Goal: Use online tool/utility: Utilize a website feature to perform a specific function

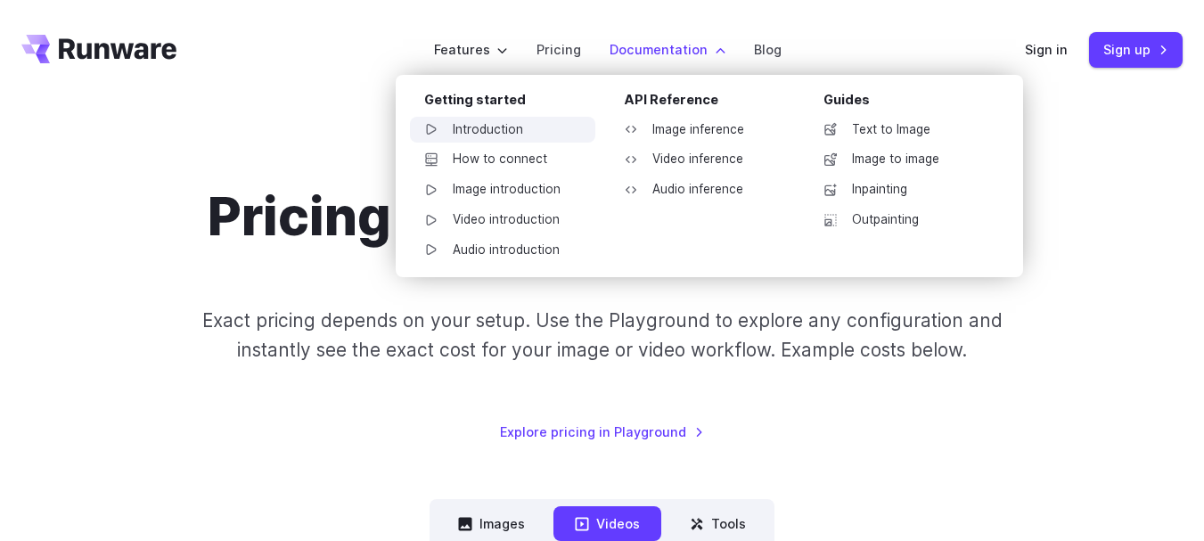
click at [485, 127] on link "Introduction" at bounding box center [502, 130] width 185 height 27
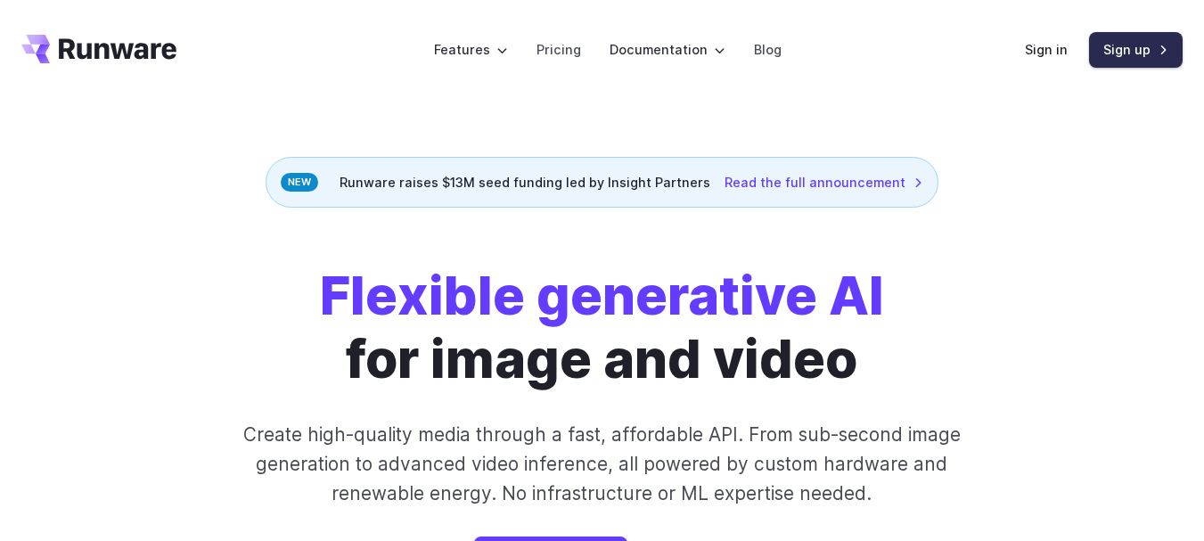
click at [1130, 49] on link "Sign up" at bounding box center [1136, 49] width 94 height 35
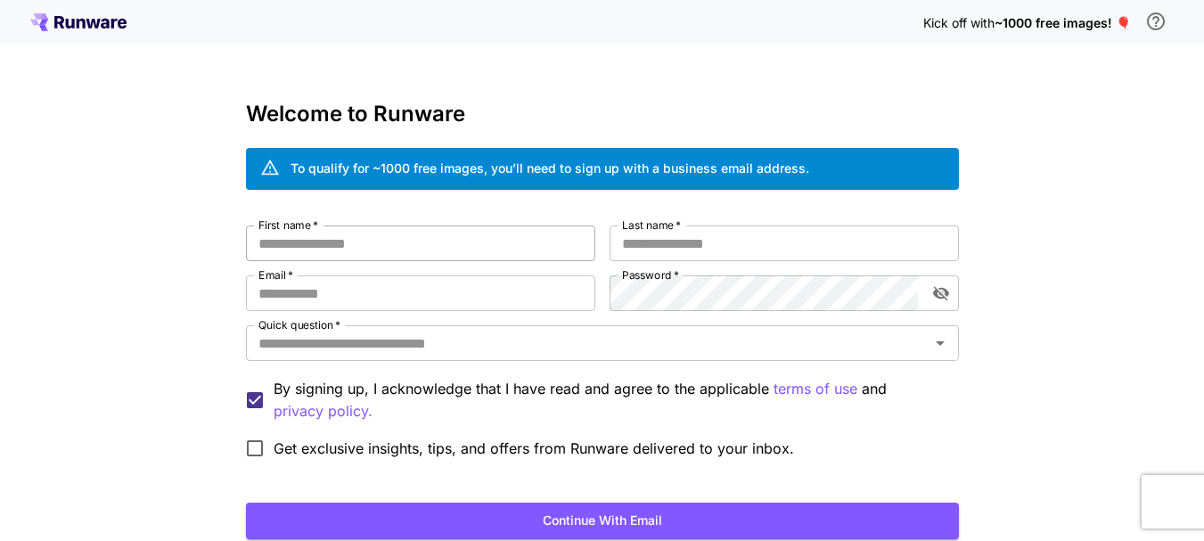
click at [365, 250] on input "First name   *" at bounding box center [420, 244] width 349 height 36
type input "*******"
click at [712, 250] on input "Last name   *" at bounding box center [784, 244] width 349 height 36
type input "****"
click at [336, 294] on input "Email   *" at bounding box center [420, 293] width 349 height 36
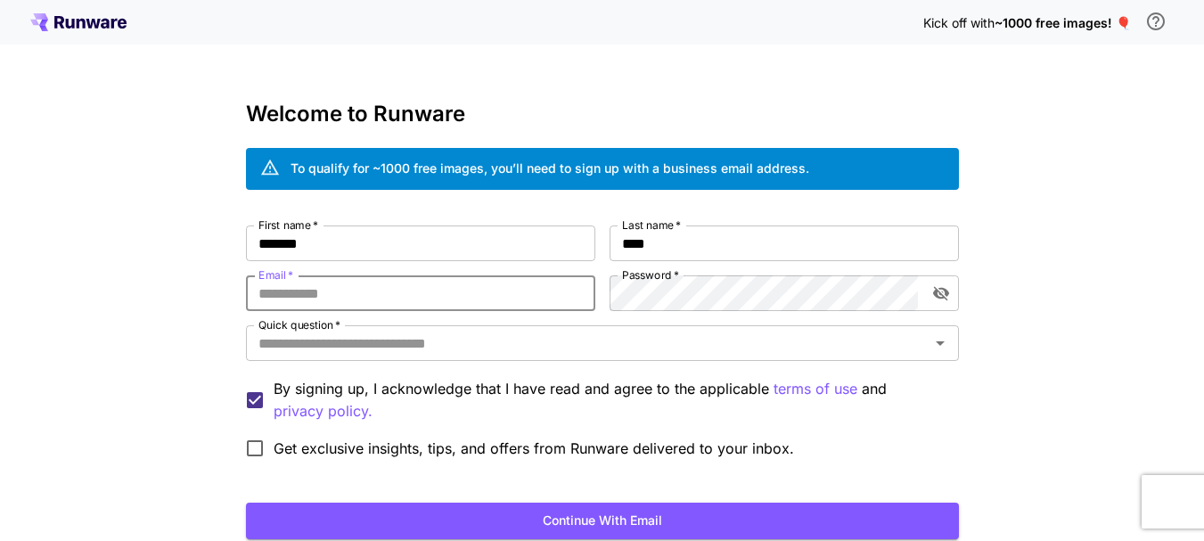
type input "**********"
drag, startPoint x: 493, startPoint y: 290, endPoint x: 190, endPoint y: 291, distance: 303.1
click at [190, 291] on div "**********" at bounding box center [602, 335] width 1204 height 671
type input "**********"
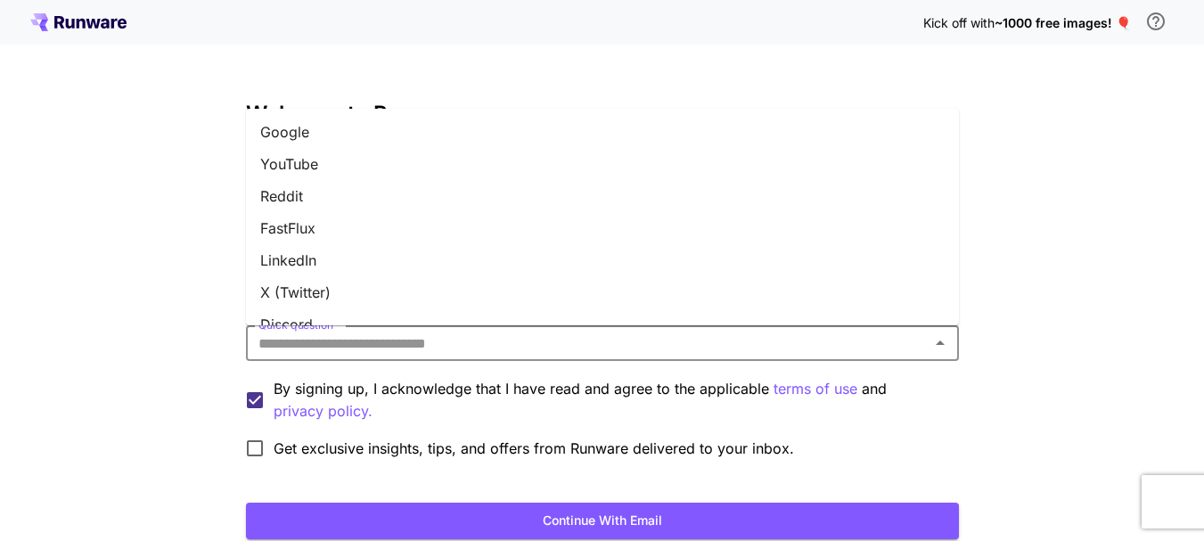
click at [450, 345] on input "Quick question   *" at bounding box center [587, 343] width 673 height 25
click at [298, 135] on li "Google" at bounding box center [602, 132] width 713 height 32
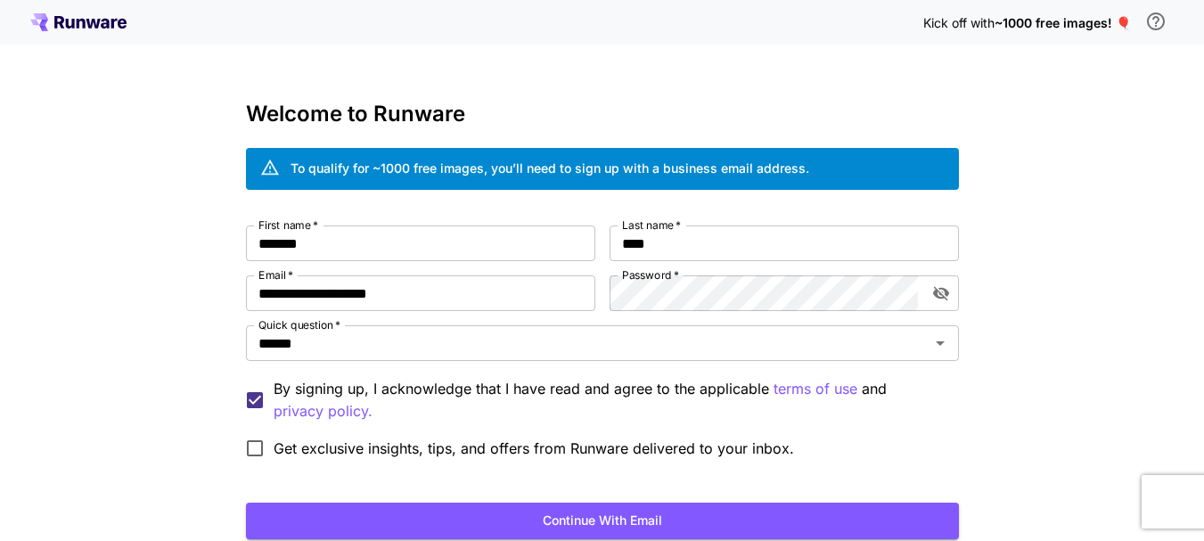
scroll to position [89, 0]
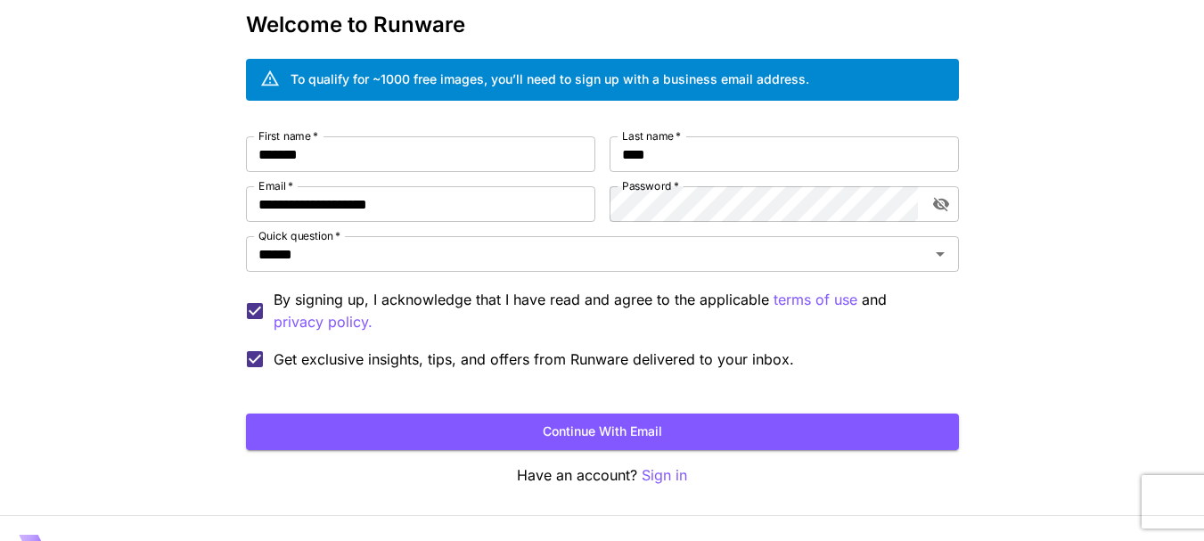
click at [603, 425] on button "Continue with email" at bounding box center [602, 432] width 713 height 37
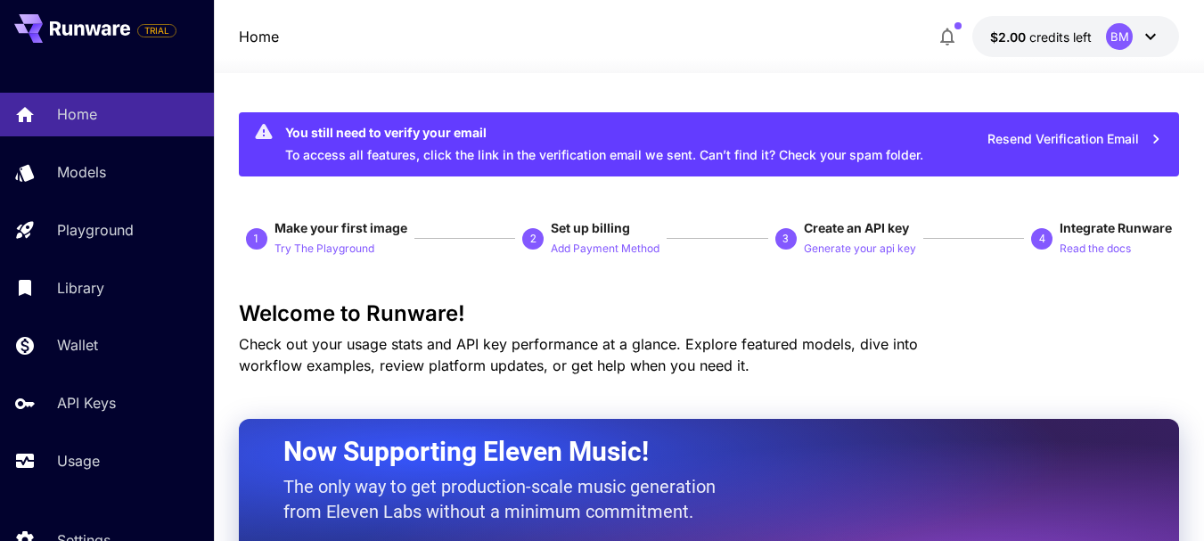
click at [1148, 34] on icon at bounding box center [1150, 36] width 21 height 21
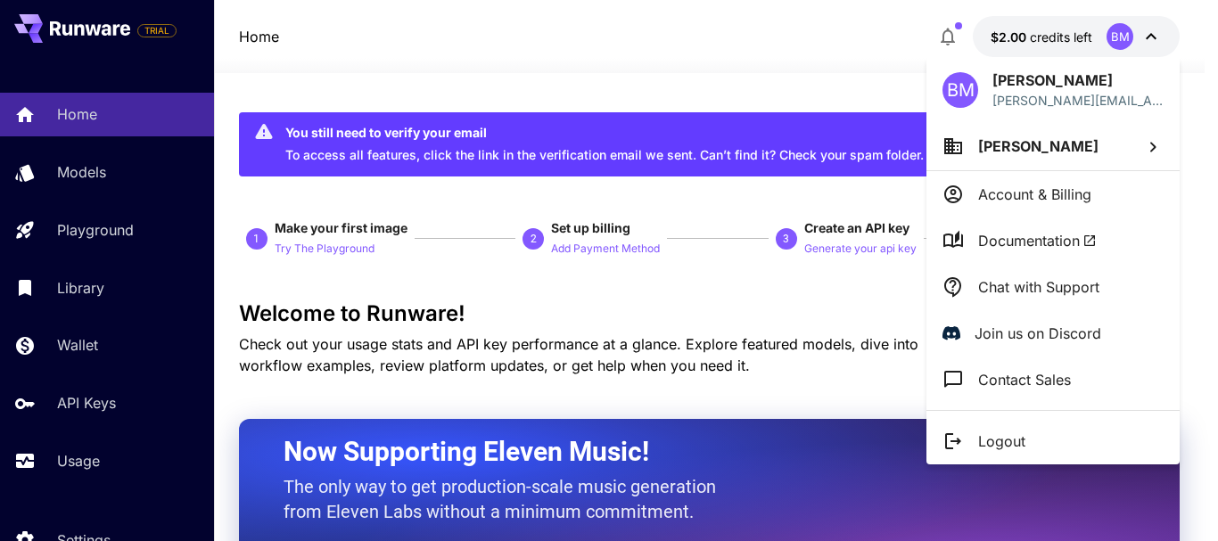
click at [734, 82] on div at bounding box center [609, 270] width 1218 height 541
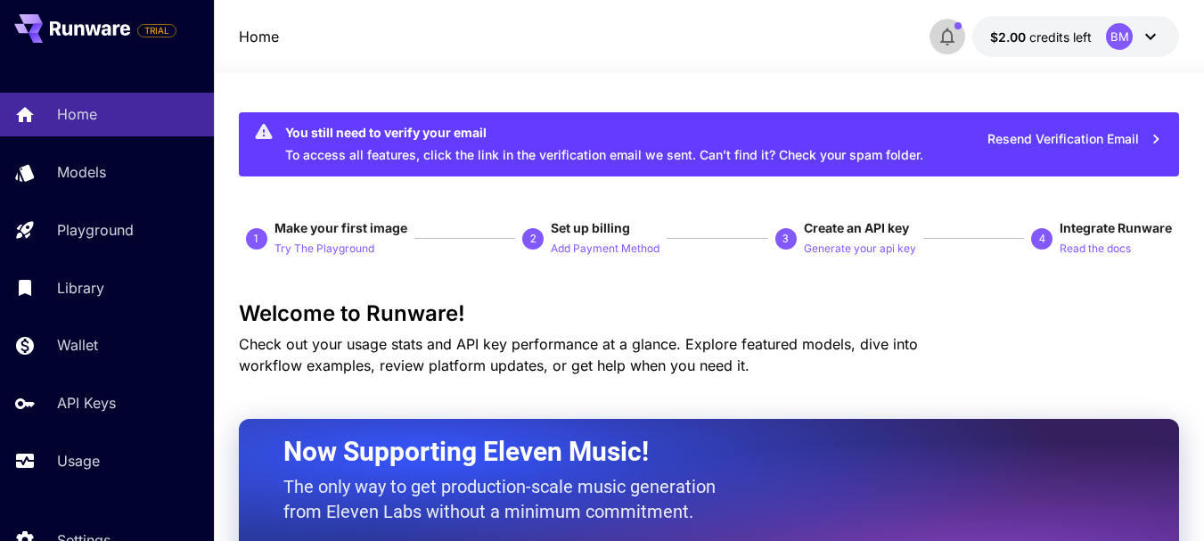
click at [950, 34] on icon "button" at bounding box center [947, 36] width 21 height 21
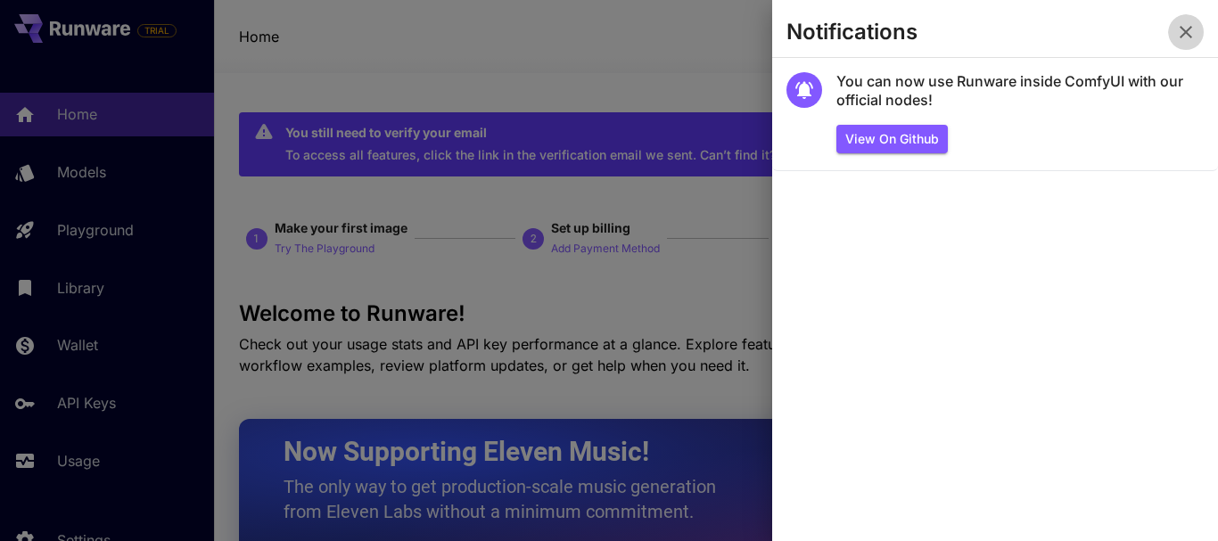
click at [1185, 31] on icon "button" at bounding box center [1185, 32] width 12 height 12
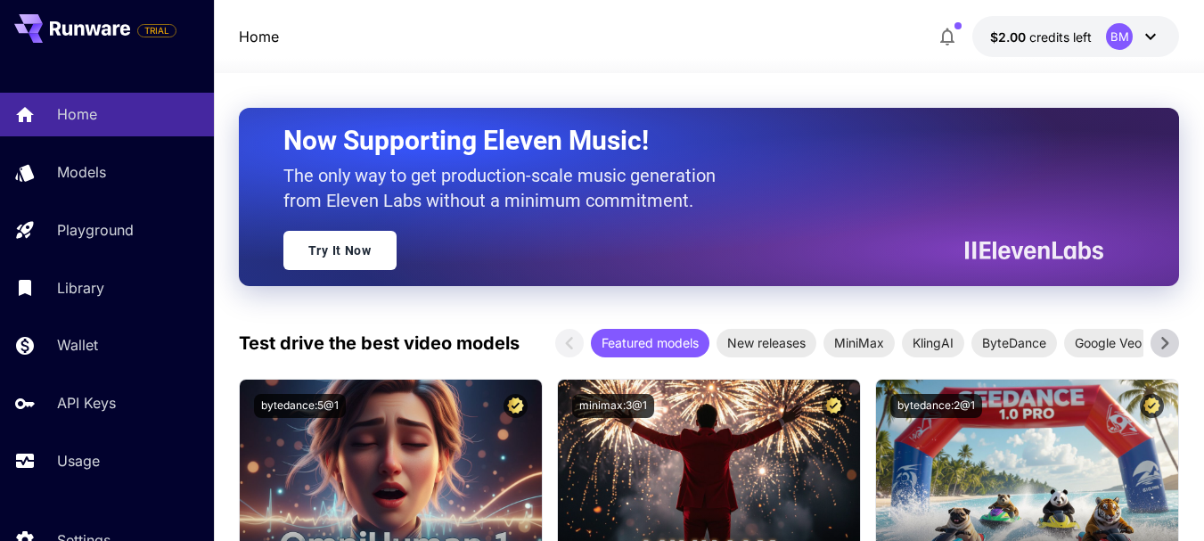
scroll to position [446, 0]
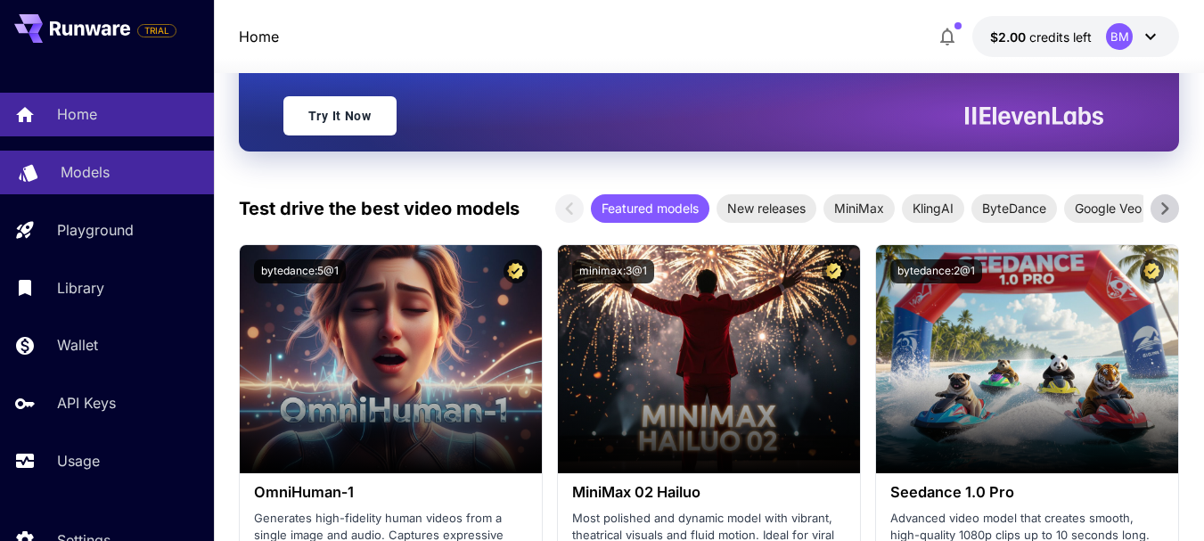
click at [85, 176] on p "Models" at bounding box center [85, 171] width 49 height 21
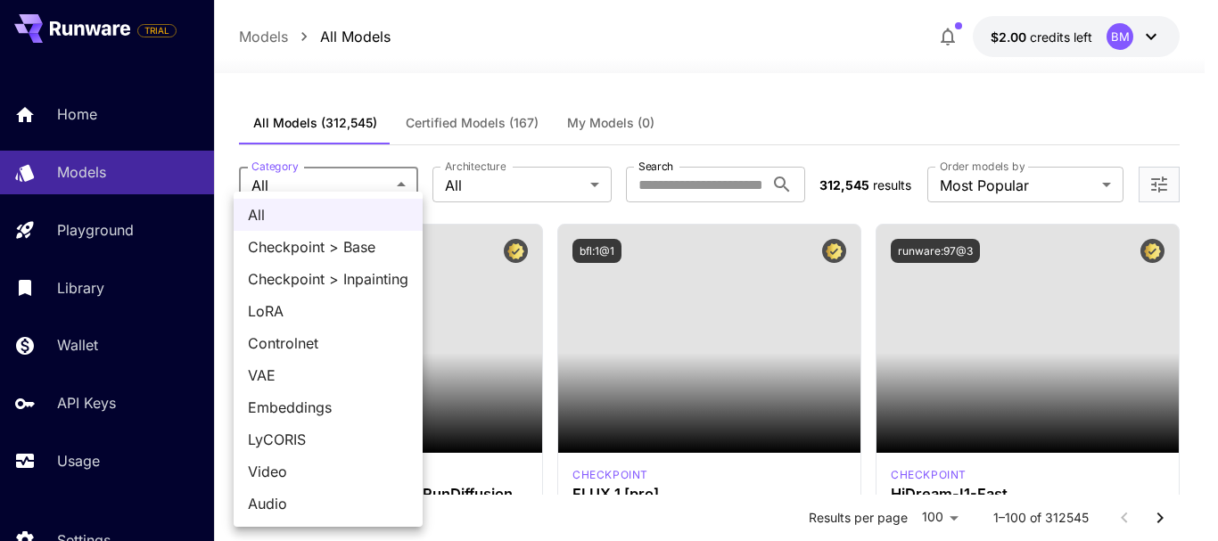
click at [693, 81] on div at bounding box center [609, 270] width 1218 height 541
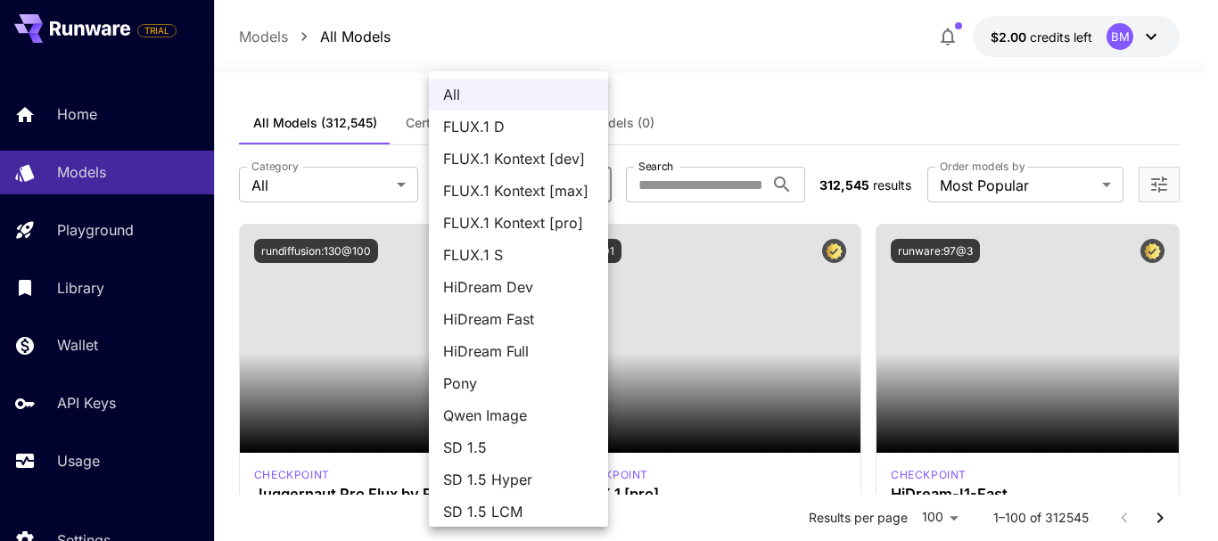
click at [772, 56] on div at bounding box center [609, 270] width 1218 height 541
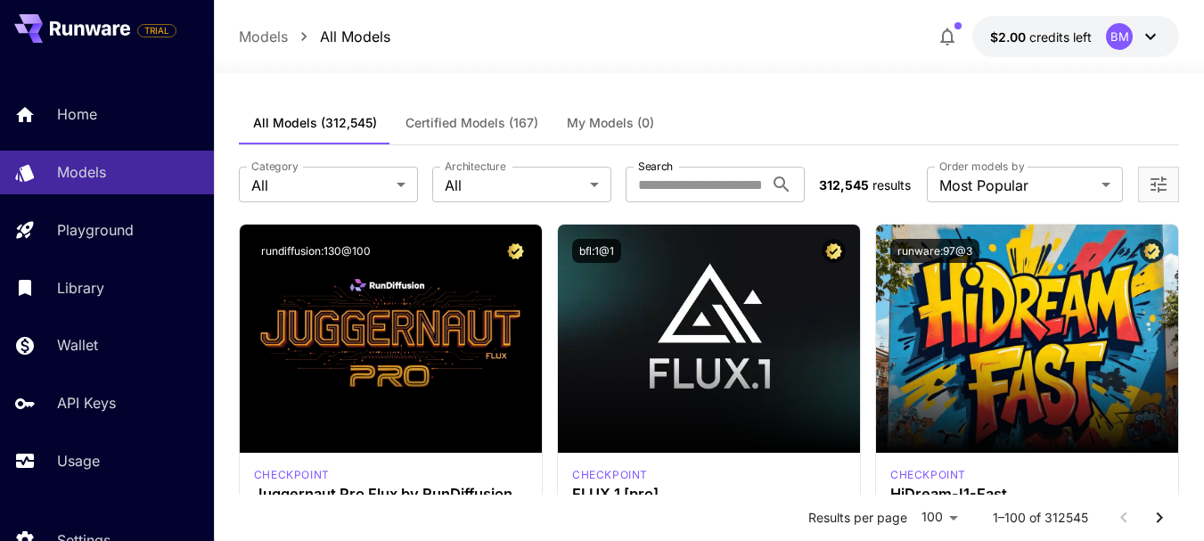
drag, startPoint x: 66, startPoint y: 21, endPoint x: 550, endPoint y: 36, distance: 484.2
click at [550, 36] on div "Models All Models $2.00 credits left BM" at bounding box center [709, 36] width 940 height 41
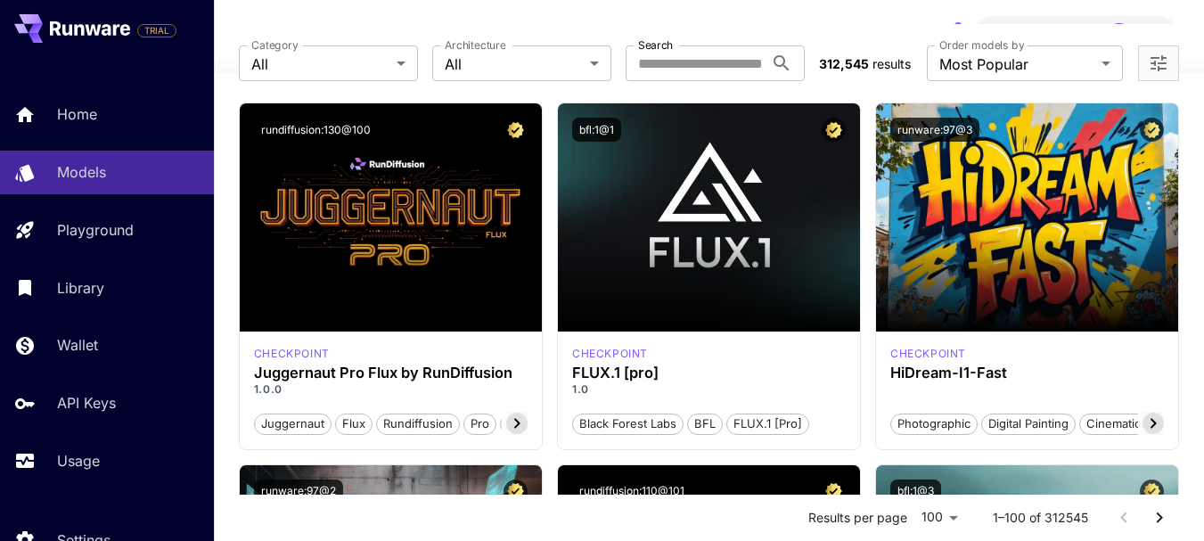
scroll to position [89, 0]
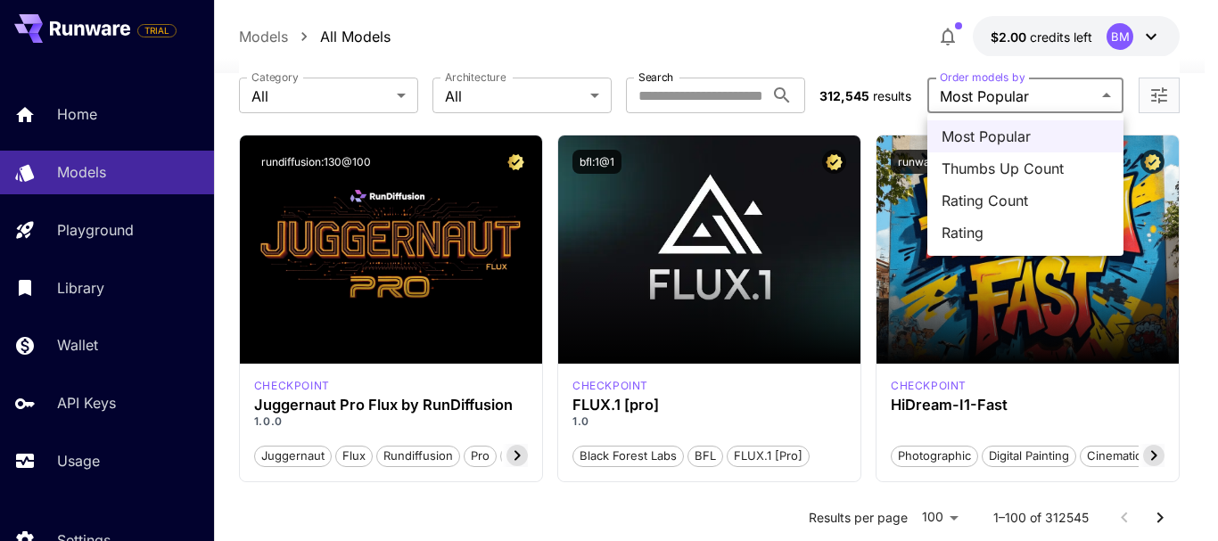
click at [1105, 93] on div at bounding box center [609, 270] width 1218 height 541
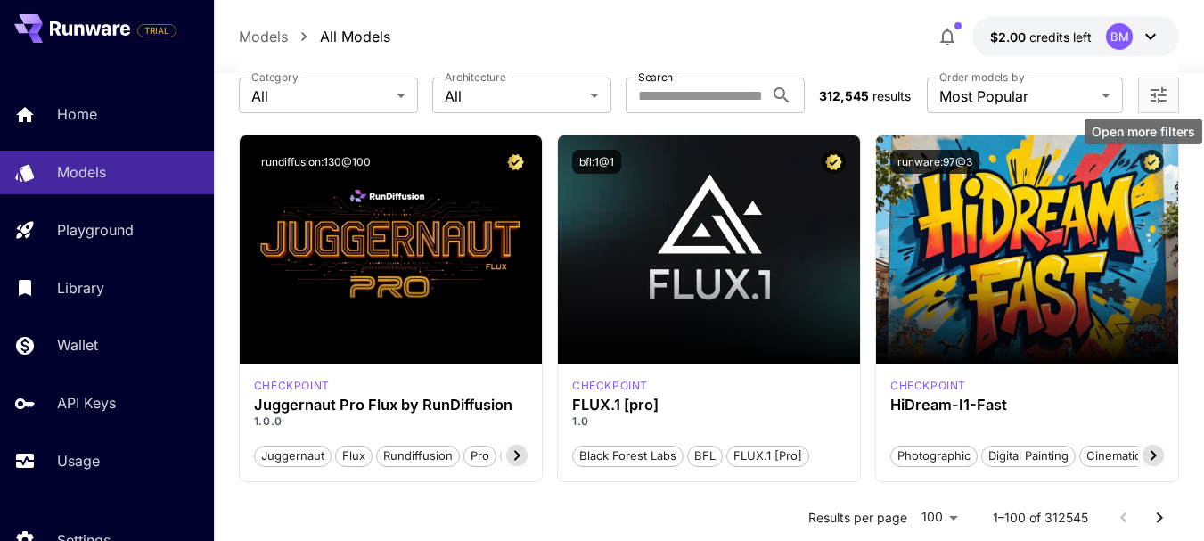
click at [1166, 94] on icon "Open more filters" at bounding box center [1158, 95] width 21 height 21
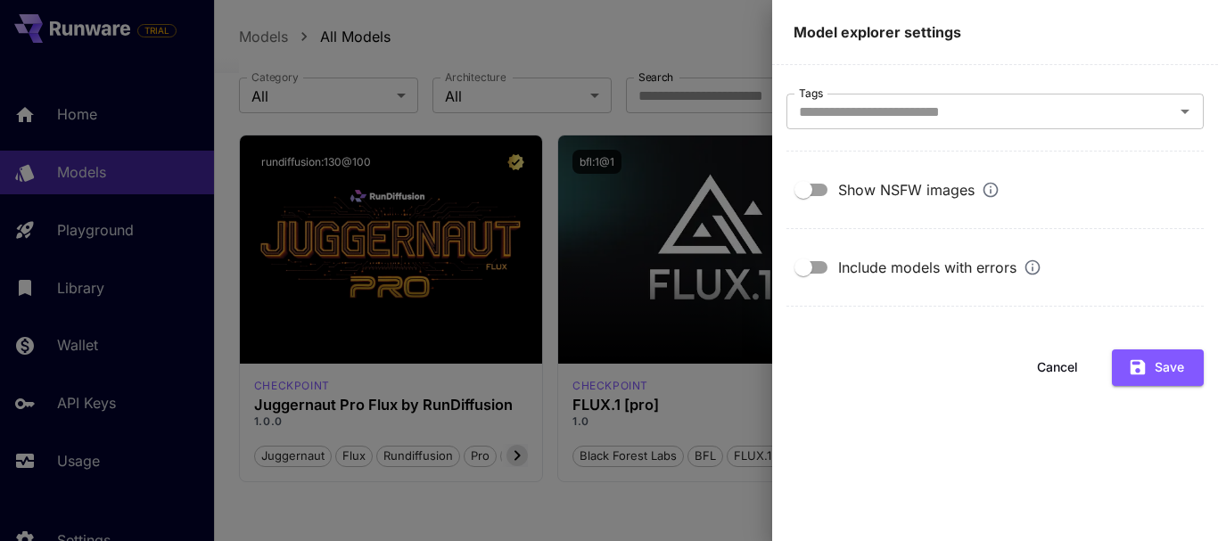
click at [1066, 364] on button "Cancel" at bounding box center [1057, 367] width 80 height 37
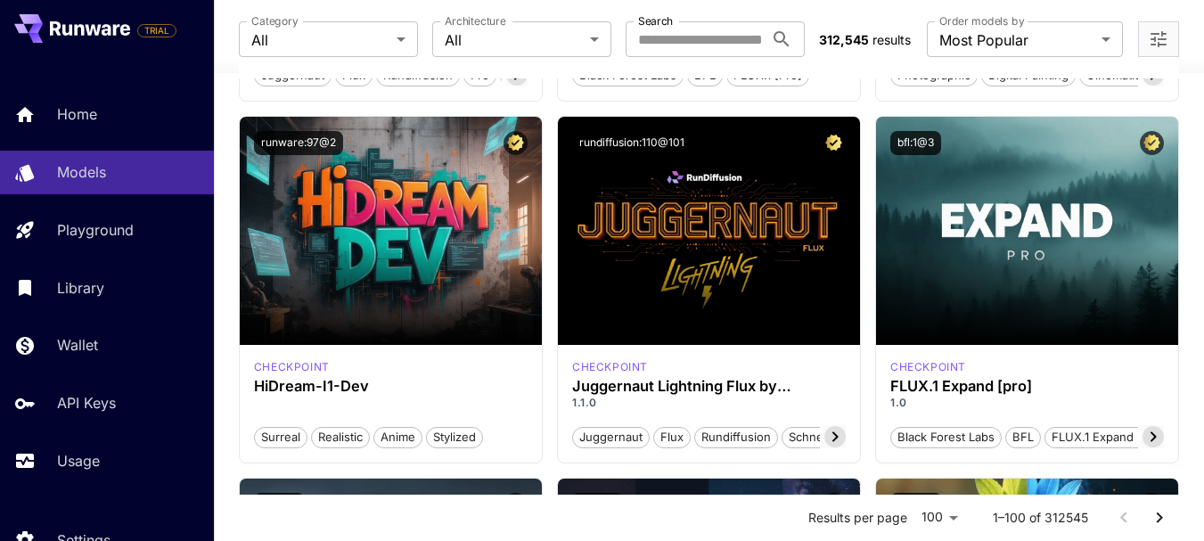
scroll to position [446, 0]
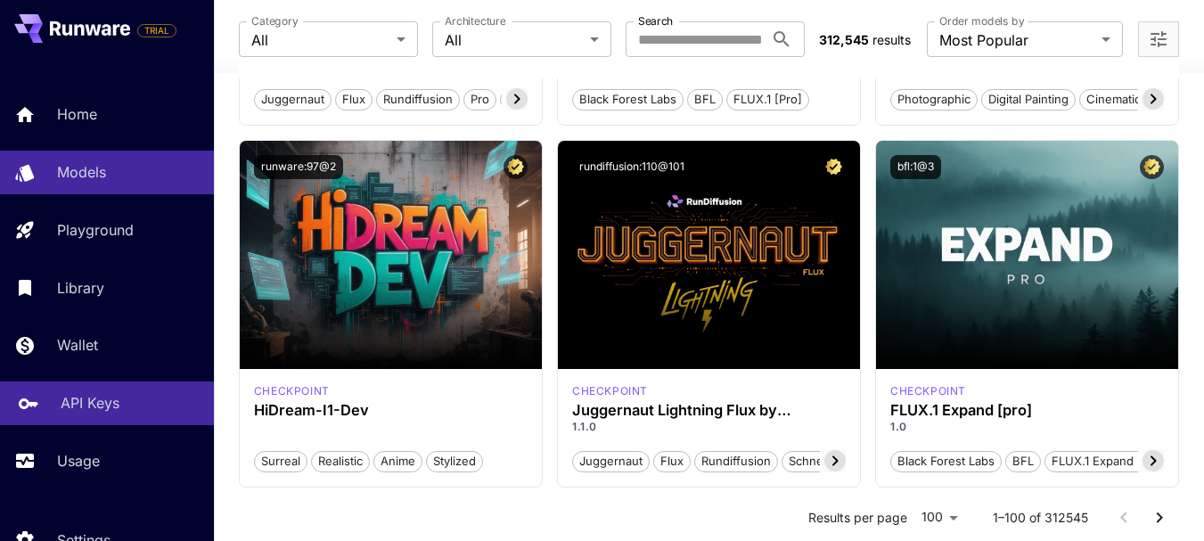
click at [112, 409] on p "API Keys" at bounding box center [90, 402] width 59 height 21
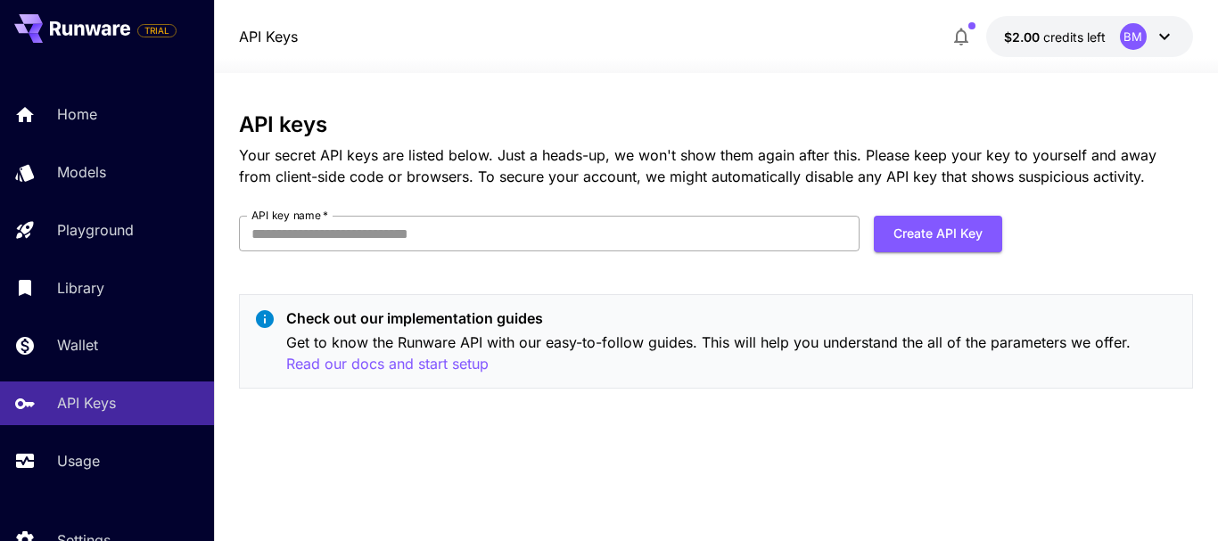
click at [590, 227] on input "API key name   *" at bounding box center [549, 234] width 620 height 36
type input "*"
click at [332, 232] on input "**********" at bounding box center [549, 234] width 620 height 36
click at [289, 234] on input "**********" at bounding box center [549, 234] width 620 height 36
type input "**********"
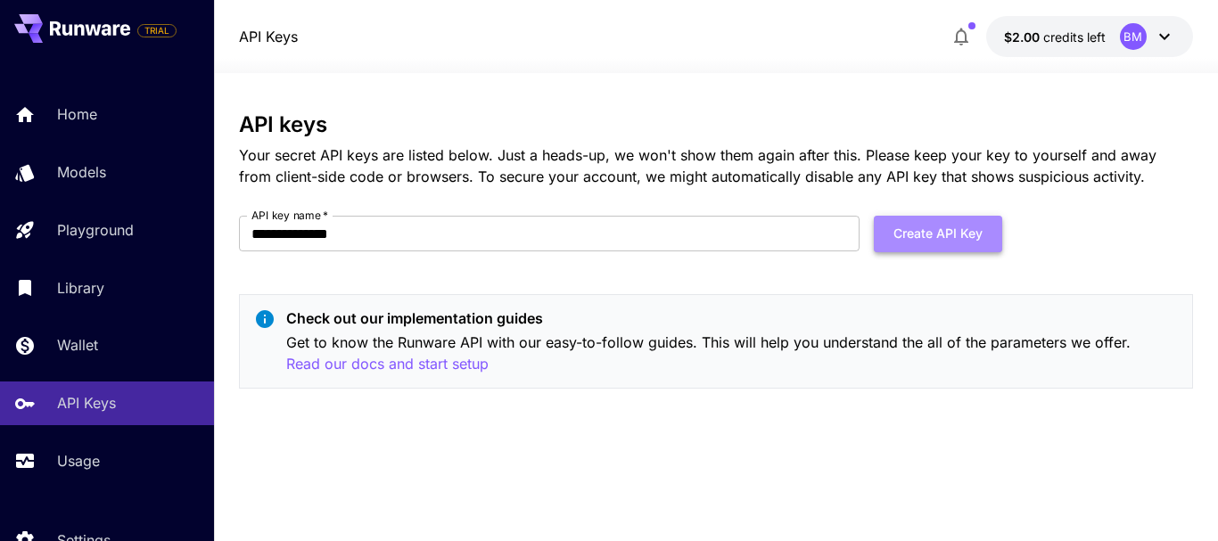
click at [928, 230] on button "Create API Key" at bounding box center [938, 234] width 128 height 37
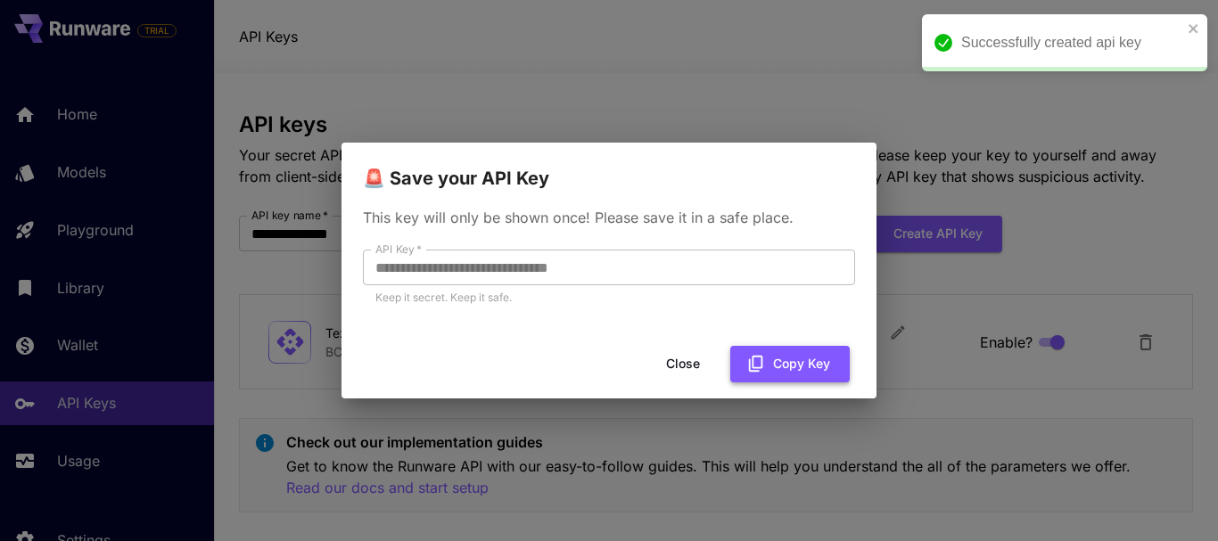
click at [793, 366] on button "Copy Key" at bounding box center [789, 364] width 119 height 37
click at [670, 360] on button "Close" at bounding box center [683, 364] width 80 height 37
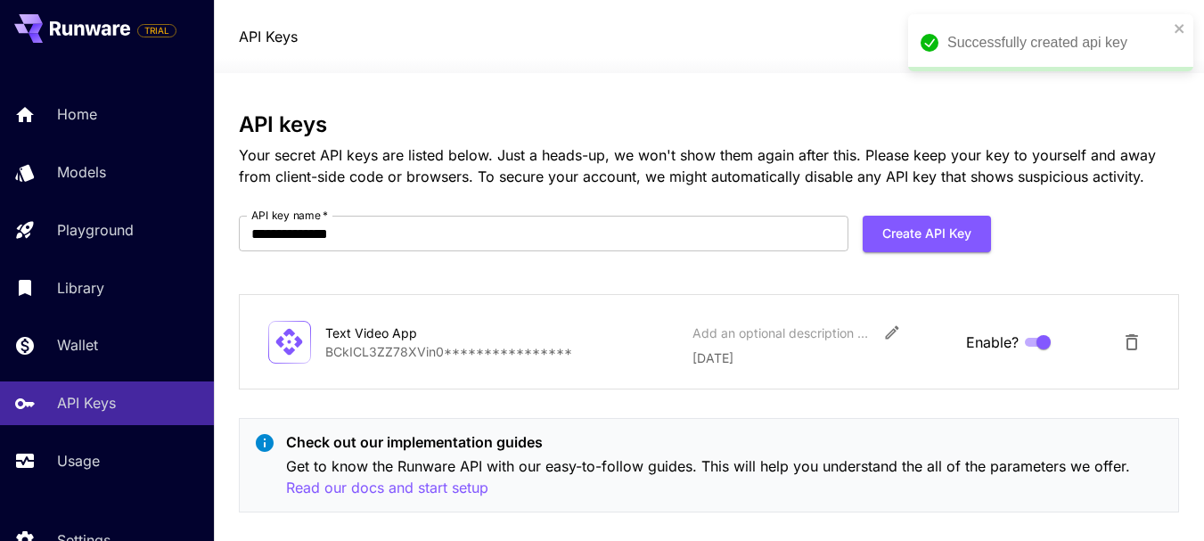
click at [518, 354] on p "**********" at bounding box center [501, 351] width 353 height 19
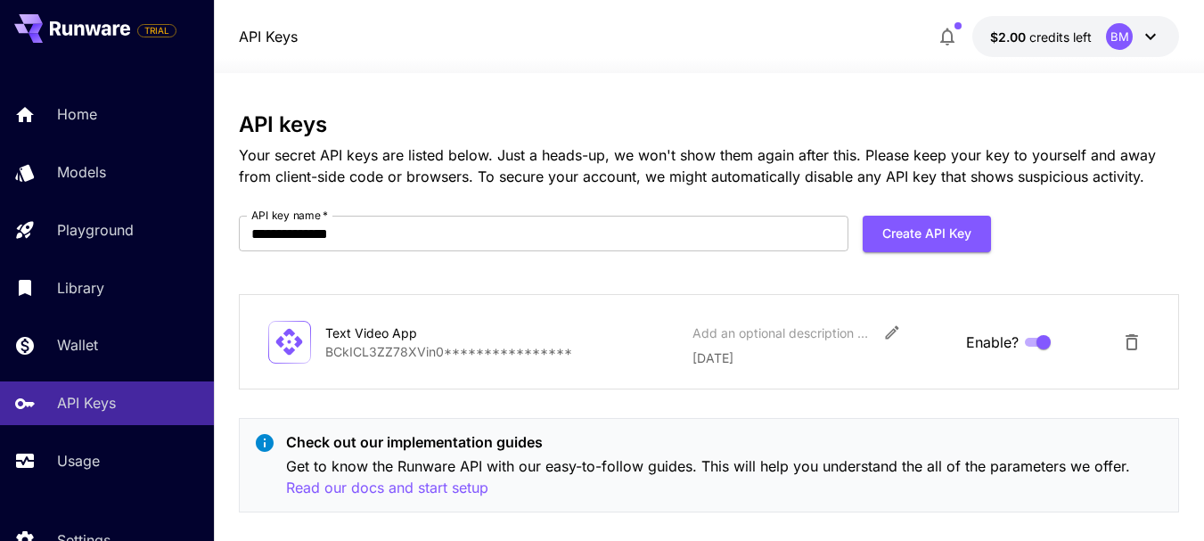
scroll to position [25, 0]
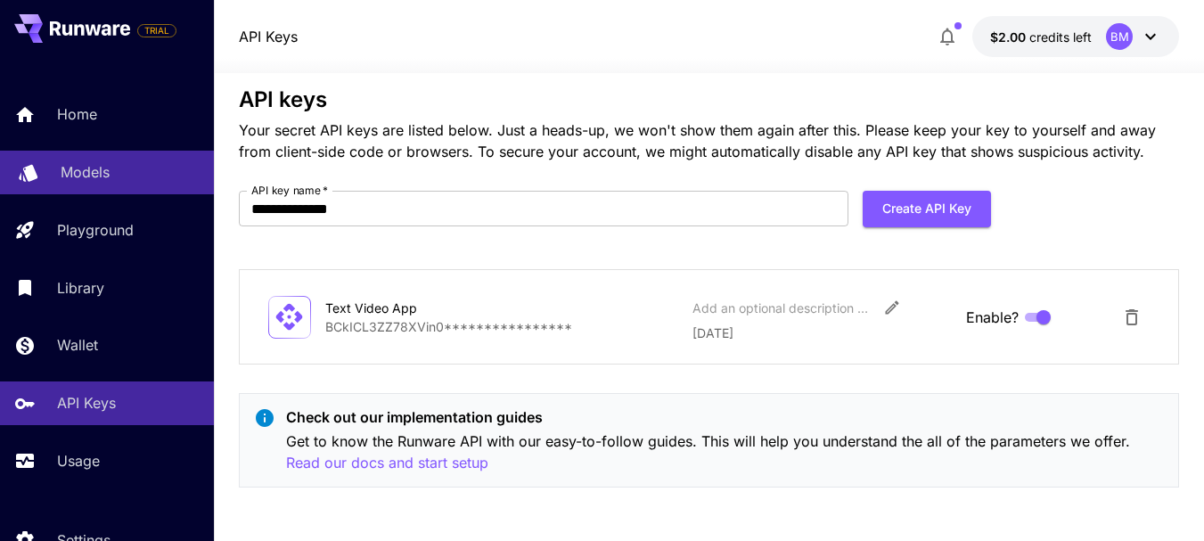
click at [91, 172] on p "Models" at bounding box center [85, 171] width 49 height 21
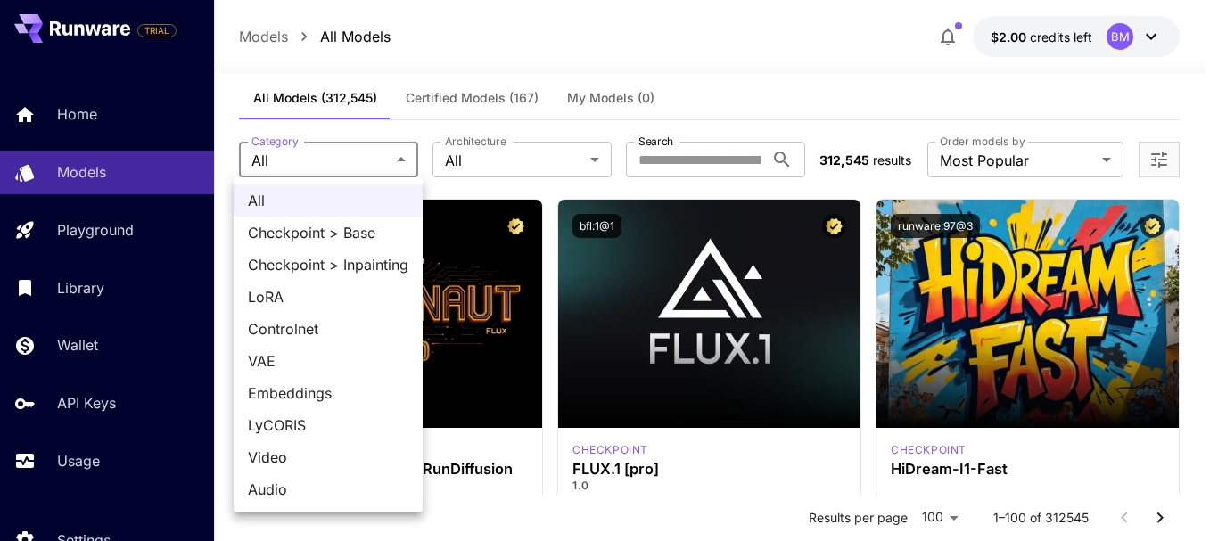
click at [753, 32] on div at bounding box center [609, 270] width 1218 height 541
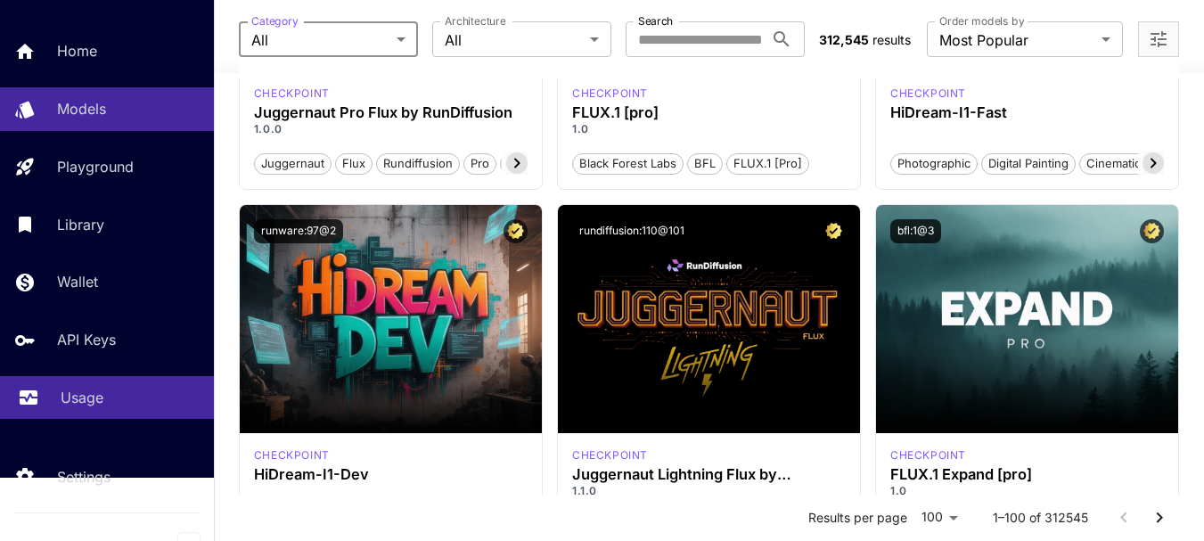
scroll to position [82, 0]
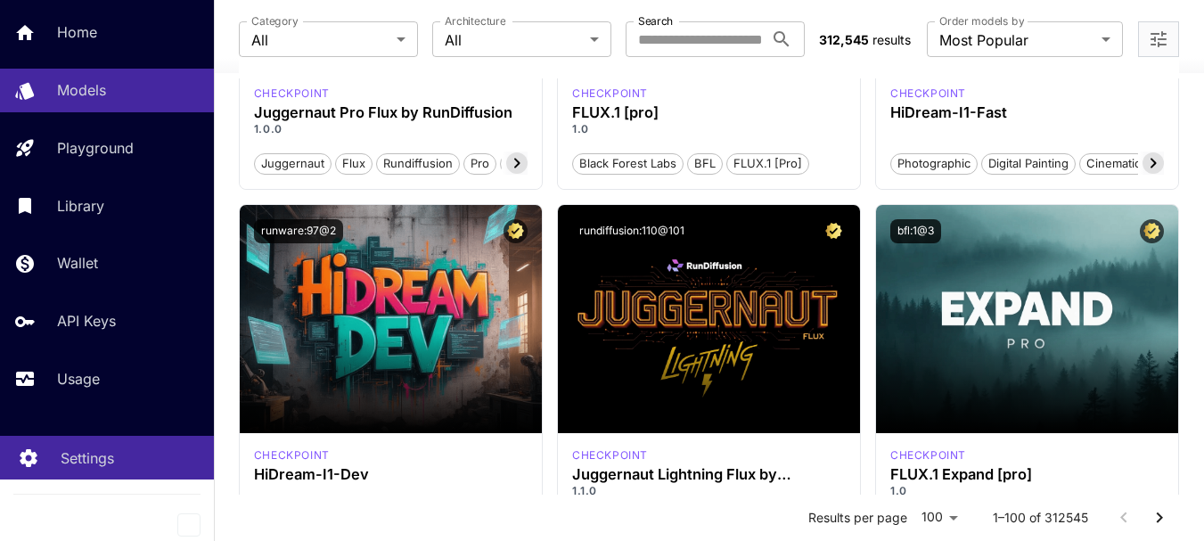
click at [103, 458] on p "Settings" at bounding box center [87, 457] width 53 height 21
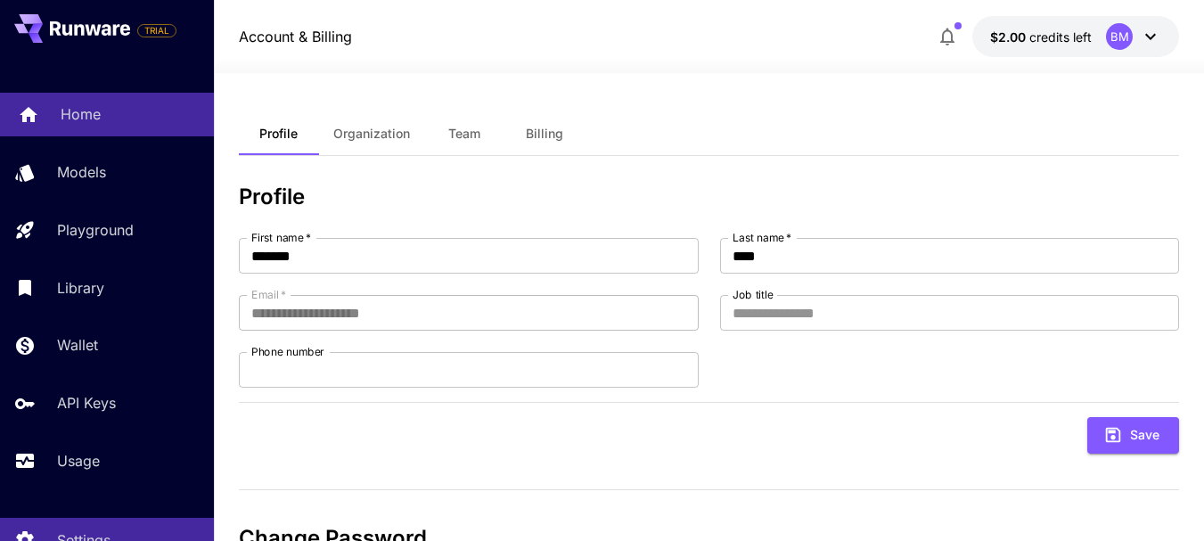
click at [84, 118] on p "Home" at bounding box center [81, 113] width 40 height 21
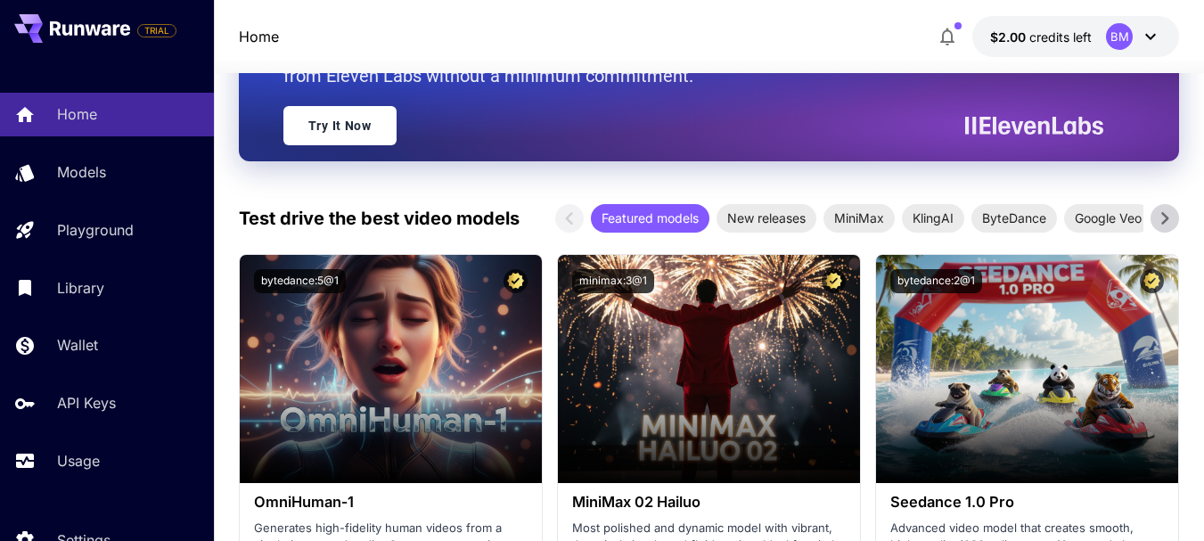
scroll to position [446, 0]
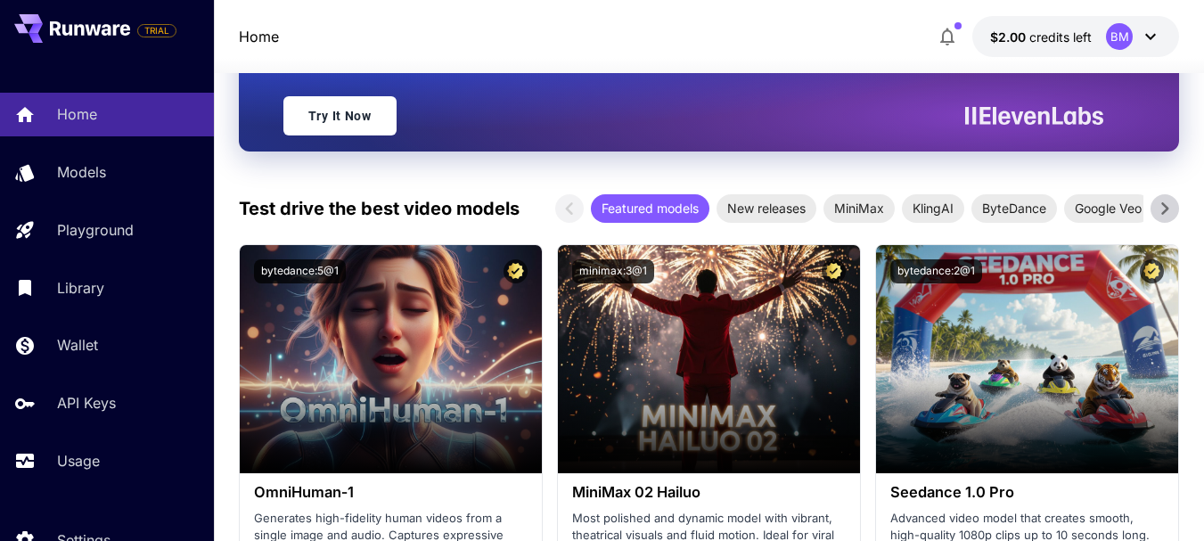
click at [1161, 208] on icon at bounding box center [1165, 208] width 27 height 27
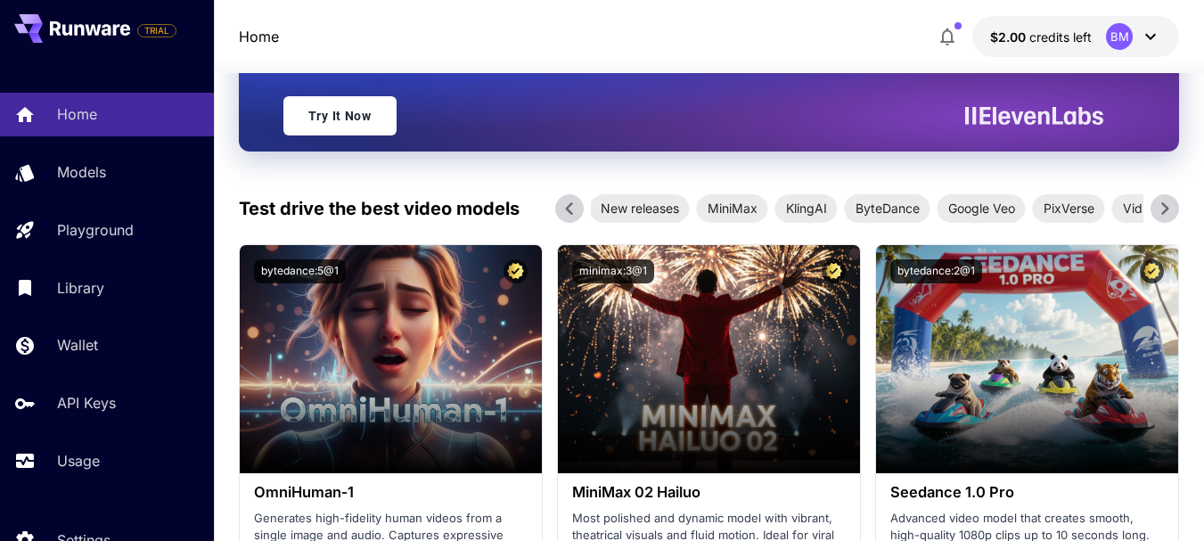
click at [1161, 208] on icon at bounding box center [1165, 208] width 27 height 27
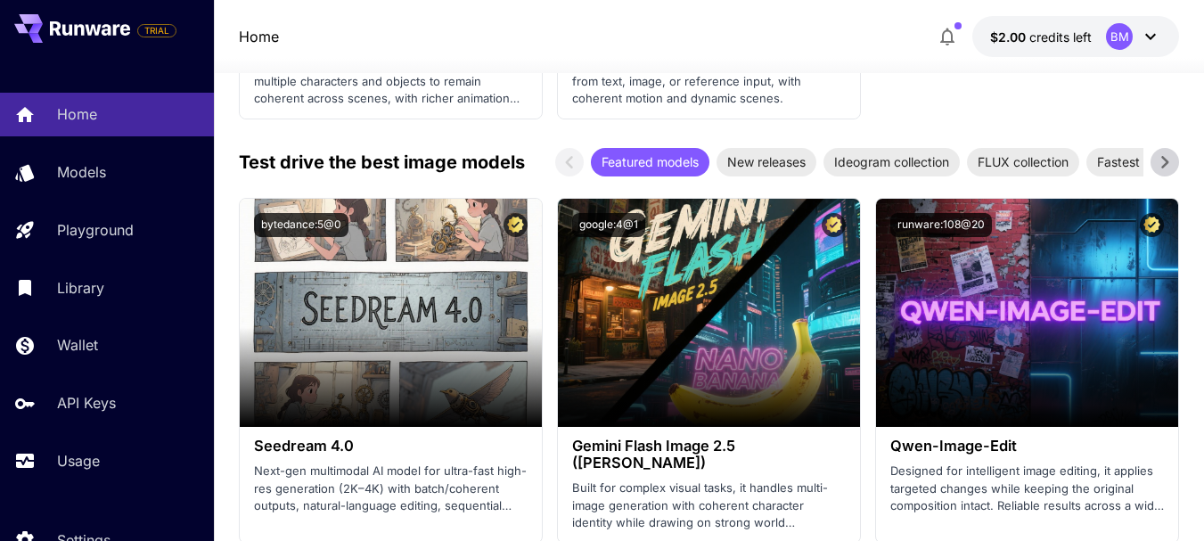
scroll to position [2973, 0]
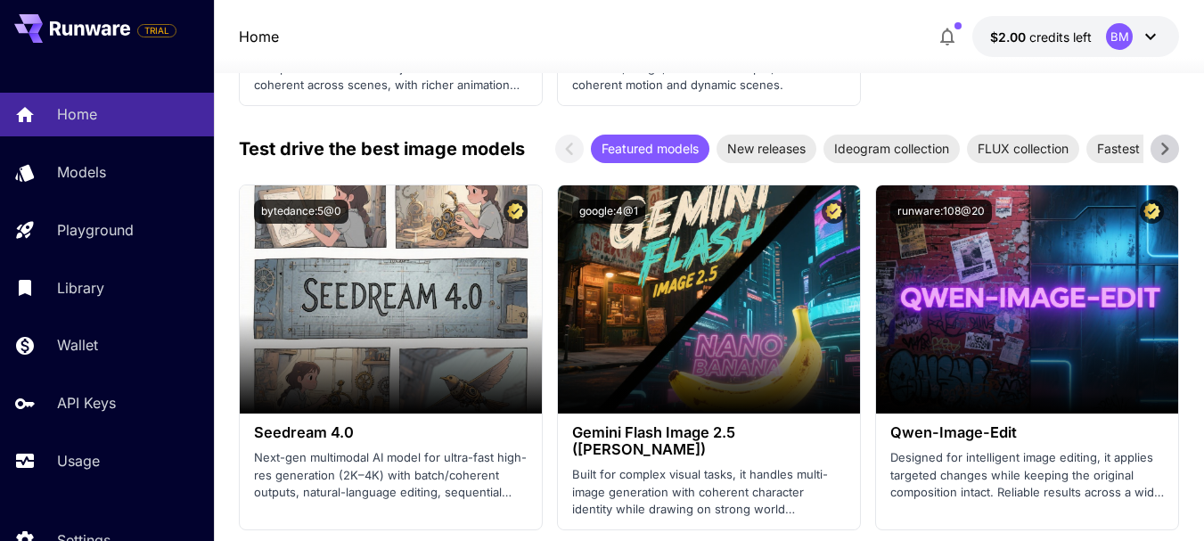
click at [1163, 139] on icon at bounding box center [1165, 148] width 27 height 27
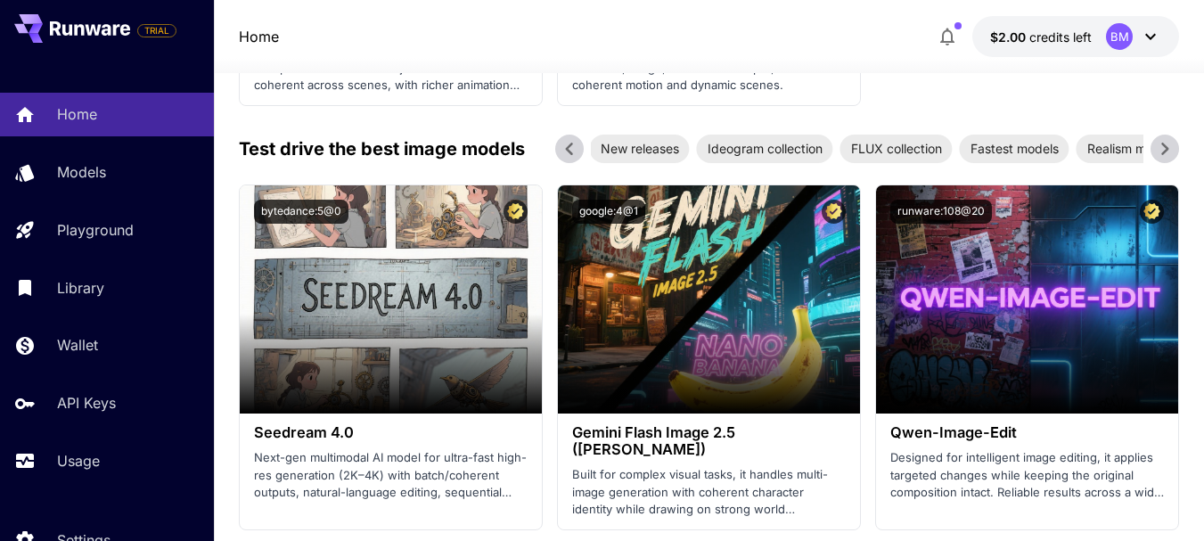
click at [1163, 145] on icon at bounding box center [1165, 148] width 27 height 27
click at [570, 151] on icon at bounding box center [569, 149] width 7 height 12
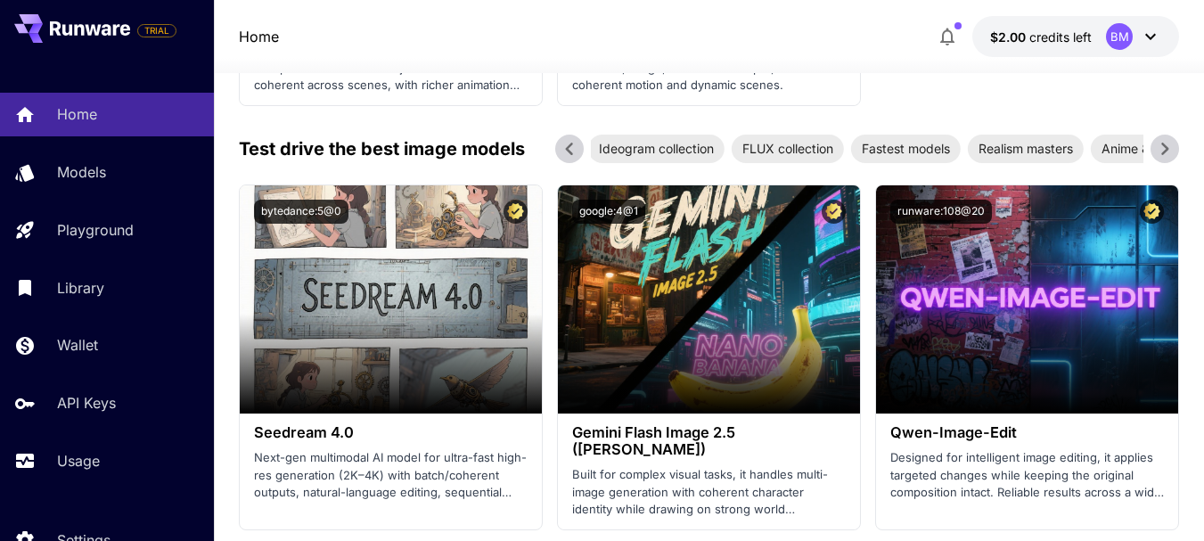
click at [570, 151] on icon at bounding box center [569, 149] width 7 height 12
click at [1140, 36] on icon at bounding box center [1150, 36] width 21 height 21
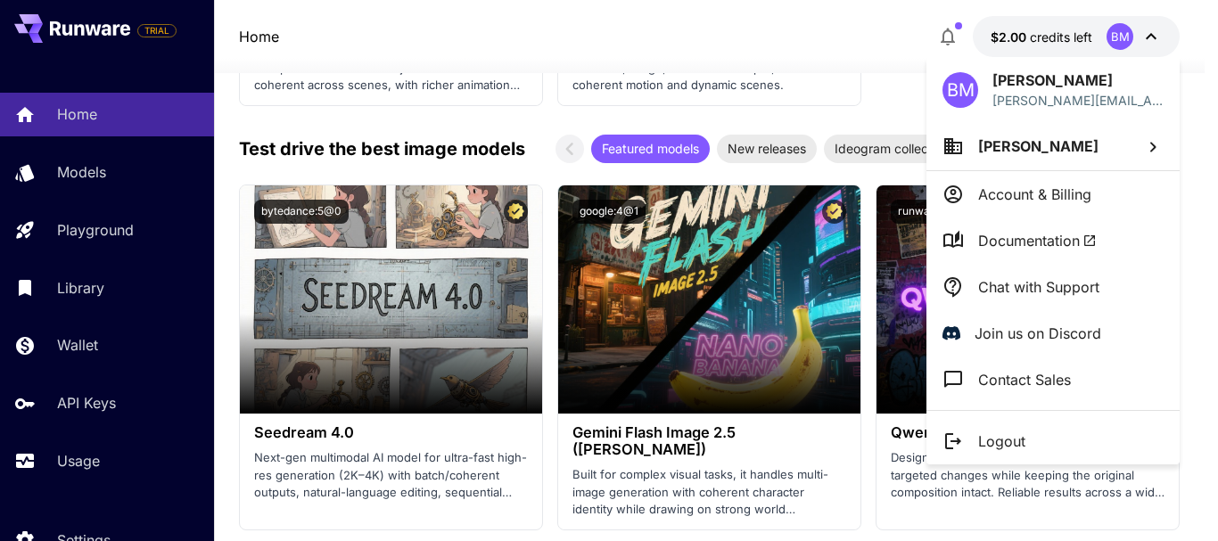
click at [1140, 36] on div at bounding box center [609, 270] width 1218 height 541
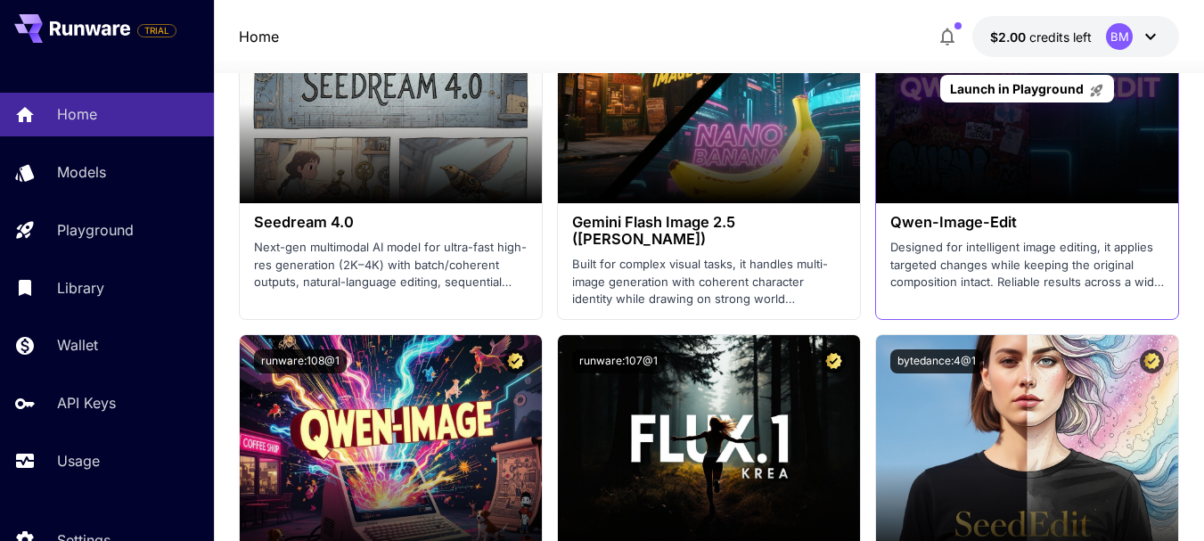
scroll to position [3152, 0]
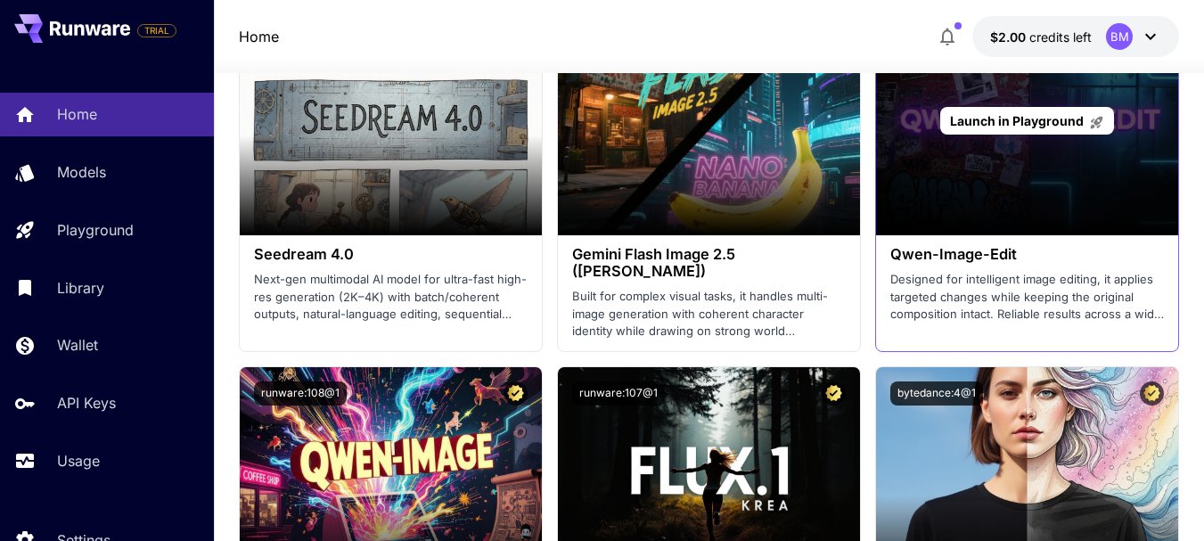
click at [1055, 116] on span "Launch in Playground" at bounding box center [1017, 120] width 134 height 15
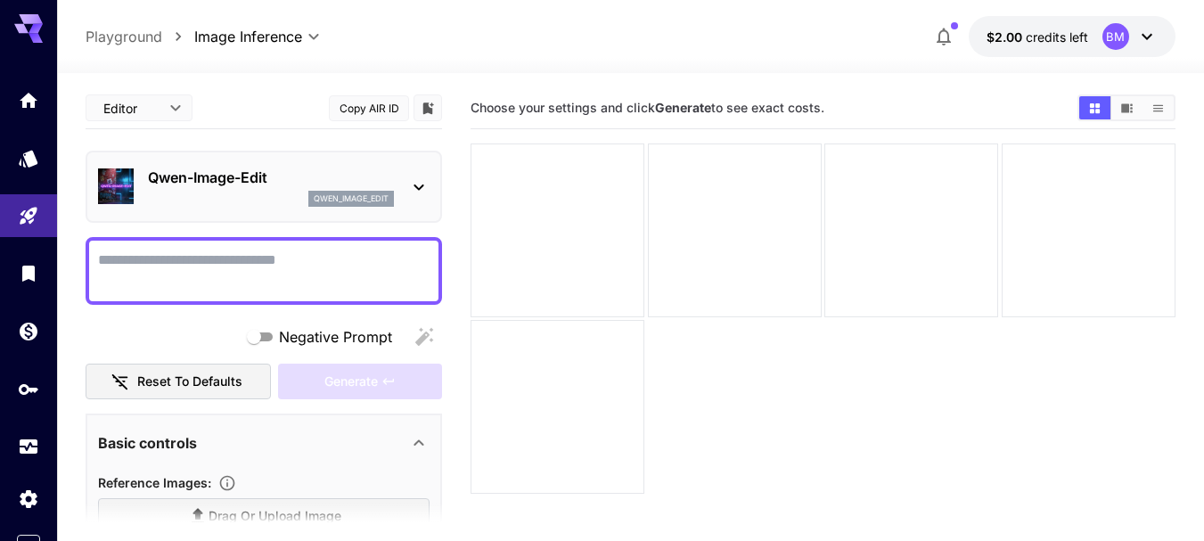
paste textarea "**********"
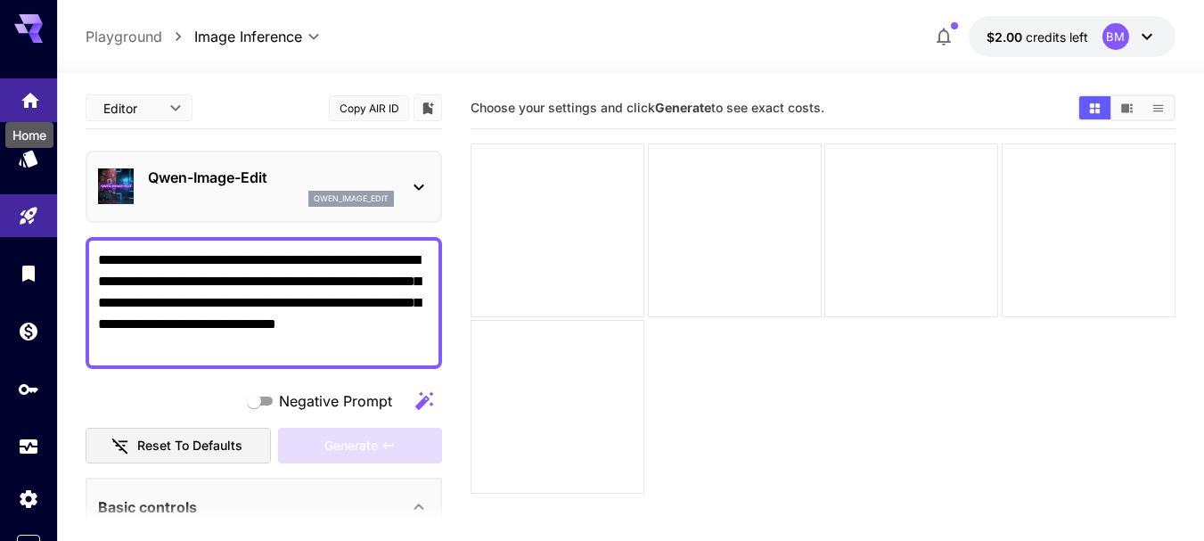
type textarea "**********"
click at [24, 100] on icon "Home" at bounding box center [30, 94] width 18 height 15
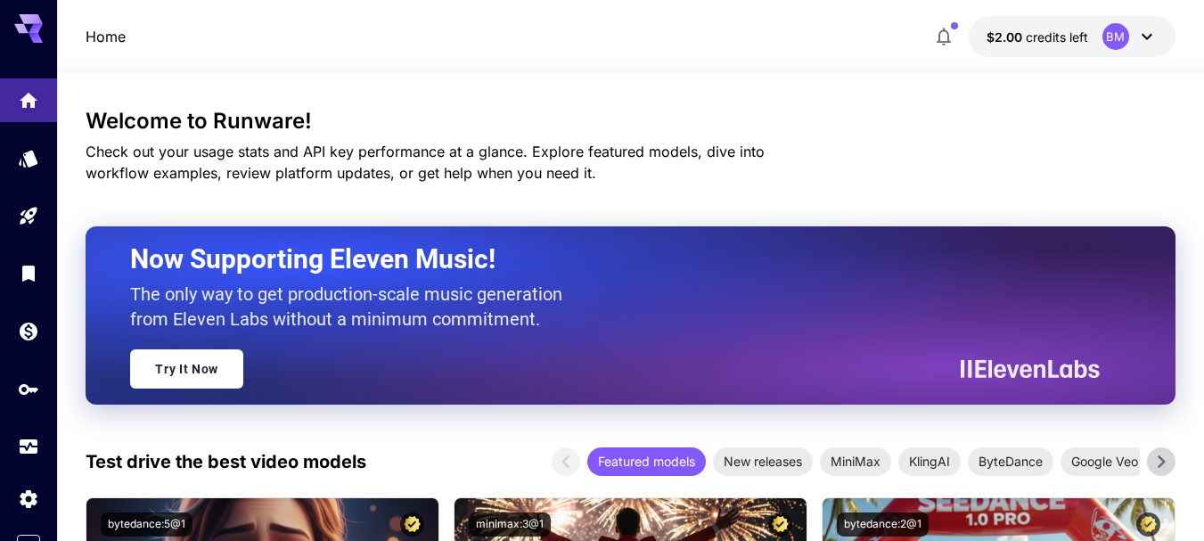
scroll to position [178, 0]
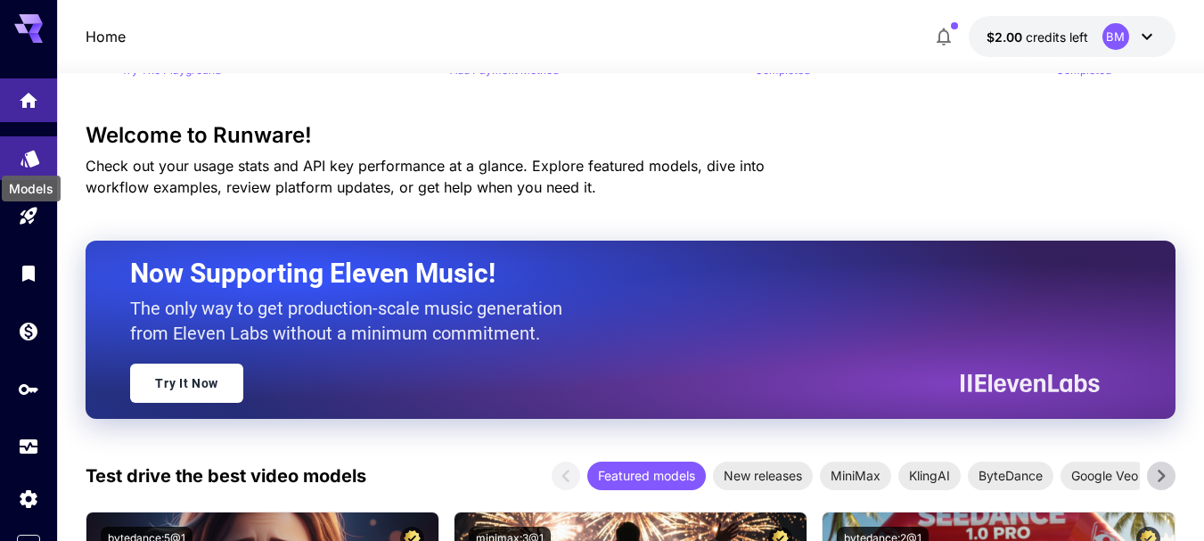
click at [30, 158] on icon "Models" at bounding box center [30, 152] width 19 height 17
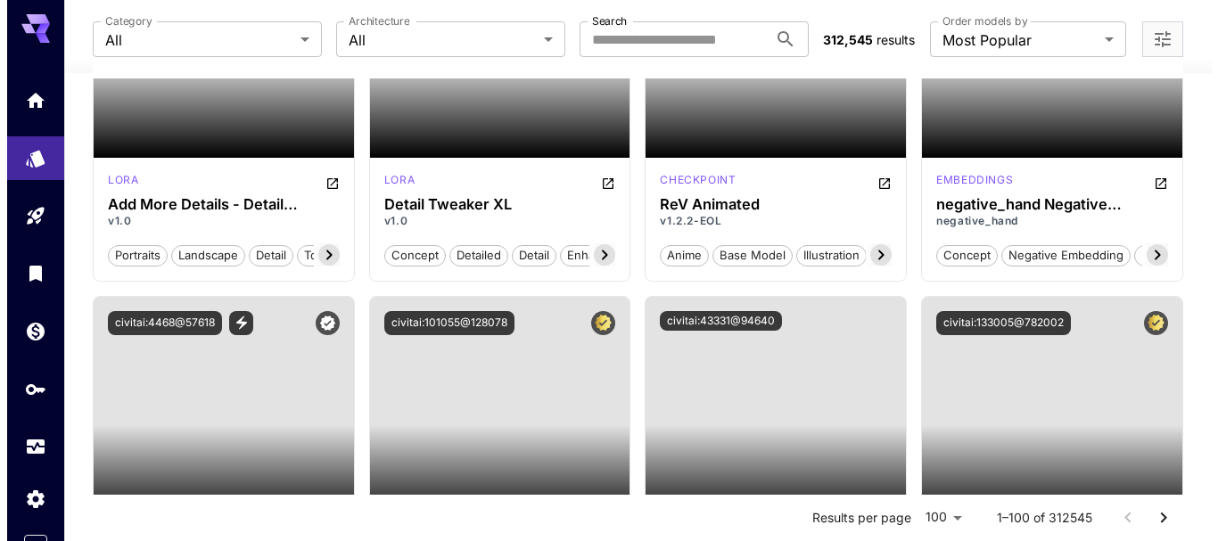
scroll to position [3209, 0]
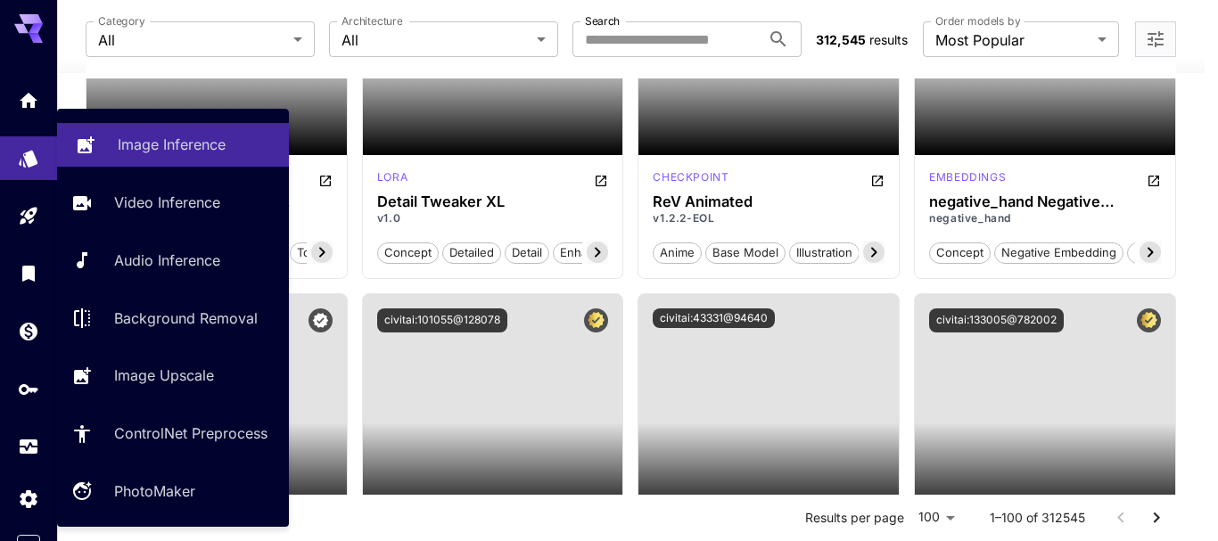
click at [168, 151] on p "Image Inference" at bounding box center [172, 144] width 108 height 21
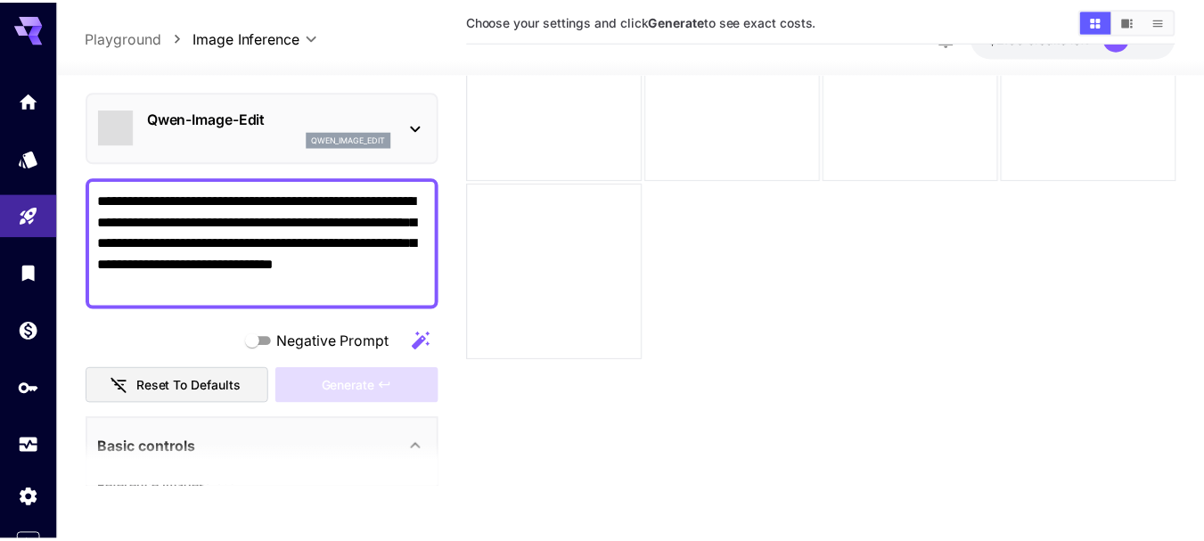
scroll to position [141, 0]
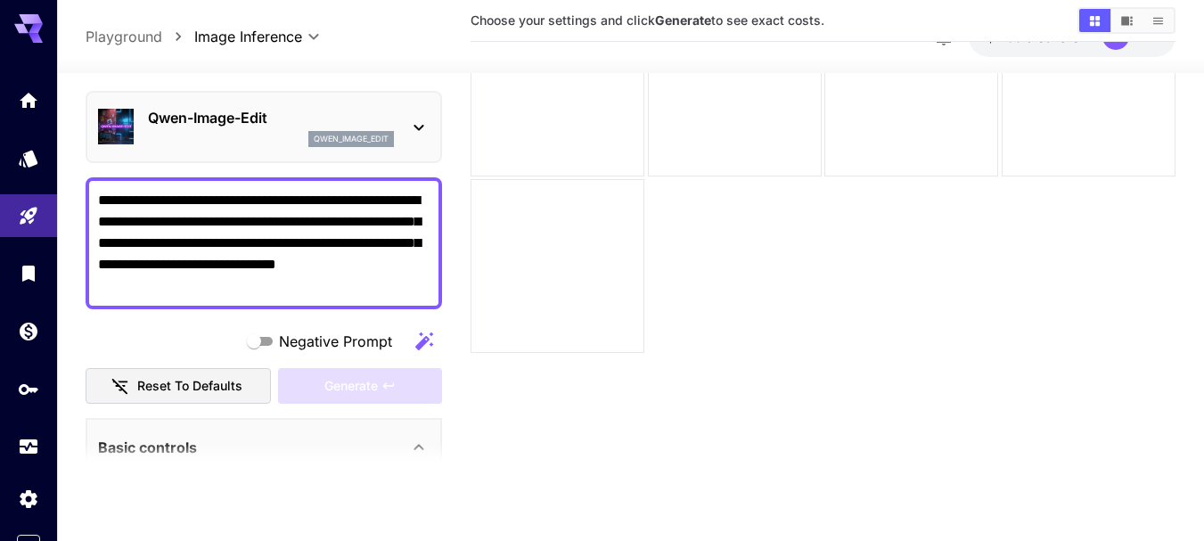
click at [134, 43] on p "Playground" at bounding box center [124, 36] width 77 height 21
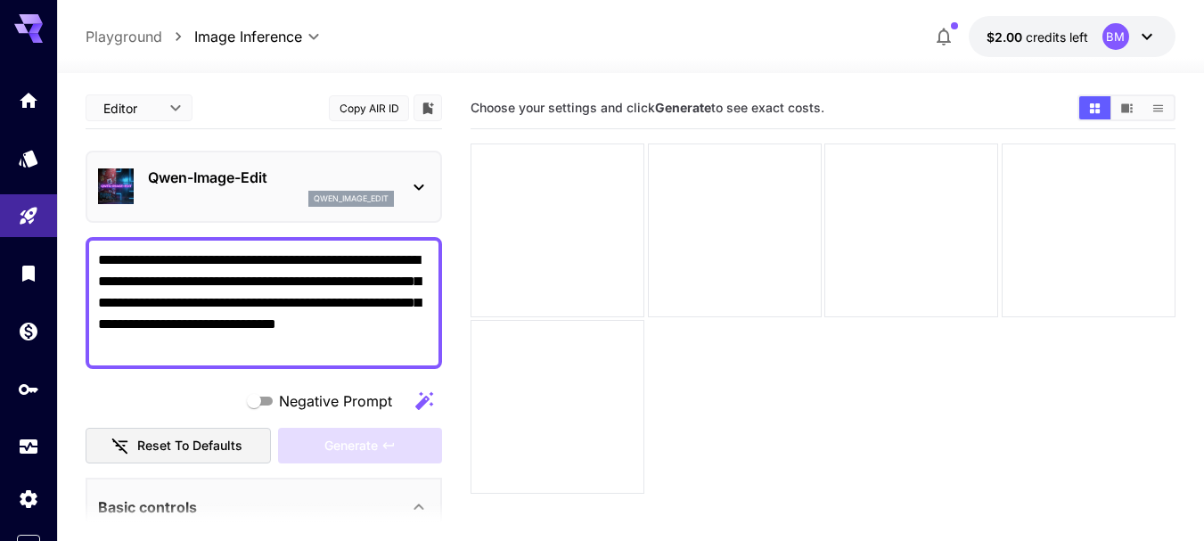
click at [420, 186] on icon at bounding box center [418, 186] width 21 height 21
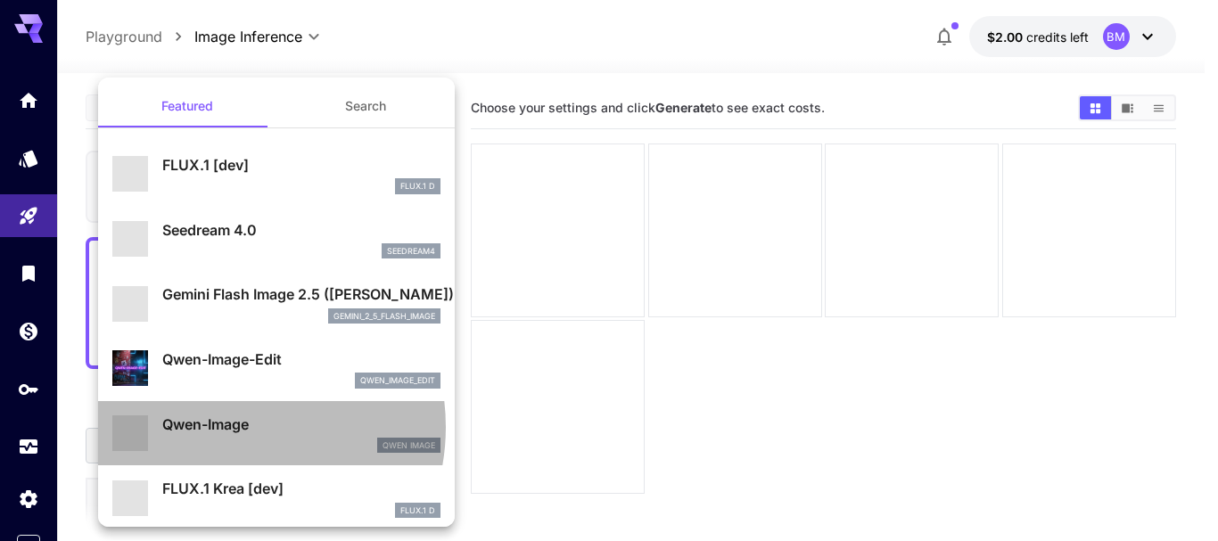
click at [224, 427] on p "Qwen-Image" at bounding box center [301, 424] width 278 height 21
type input "**"
type input "***"
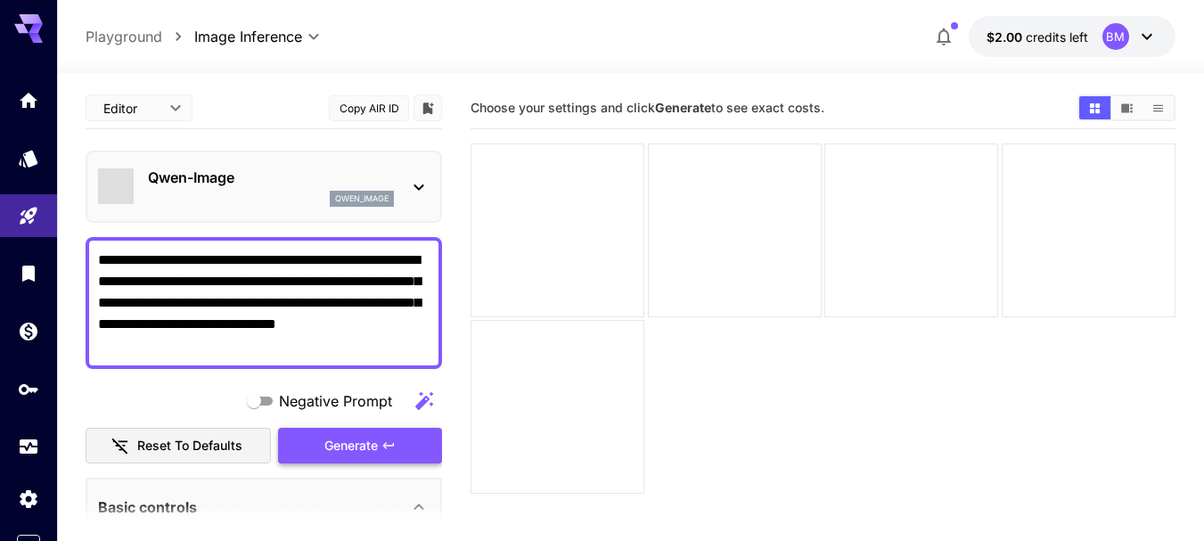
click at [364, 447] on span "Generate" at bounding box center [350, 446] width 53 height 22
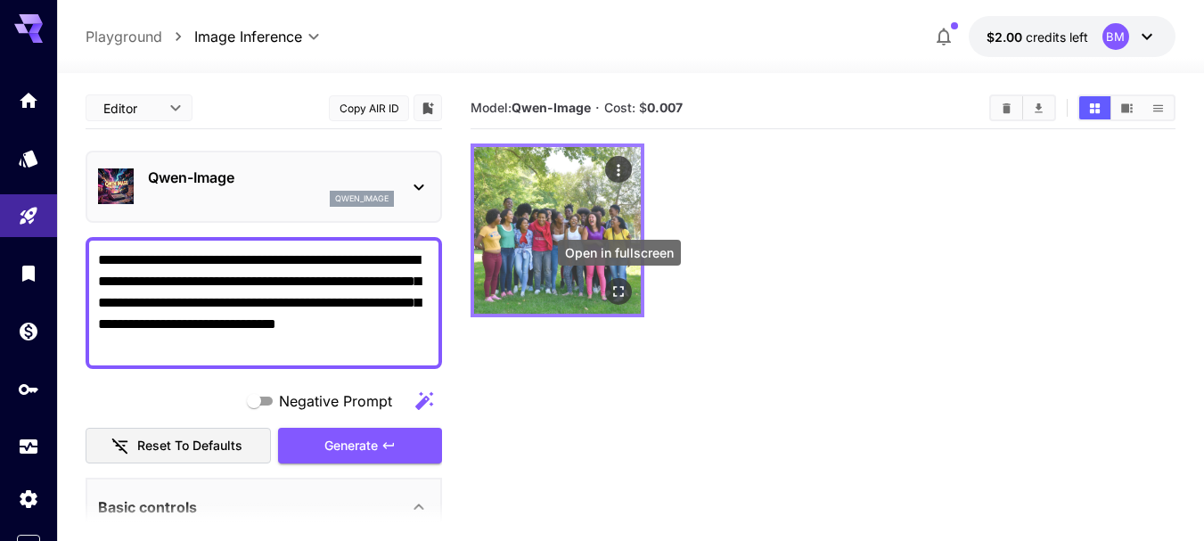
click at [619, 288] on icon "Open in fullscreen" at bounding box center [619, 292] width 18 height 18
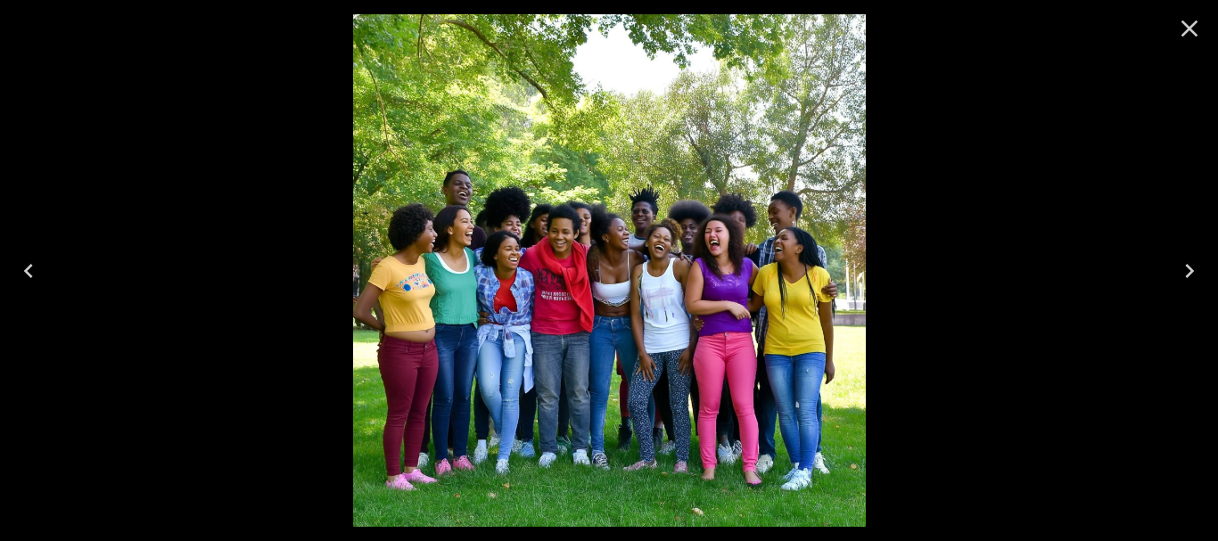
click at [1196, 27] on icon "Close" at bounding box center [1189, 28] width 29 height 29
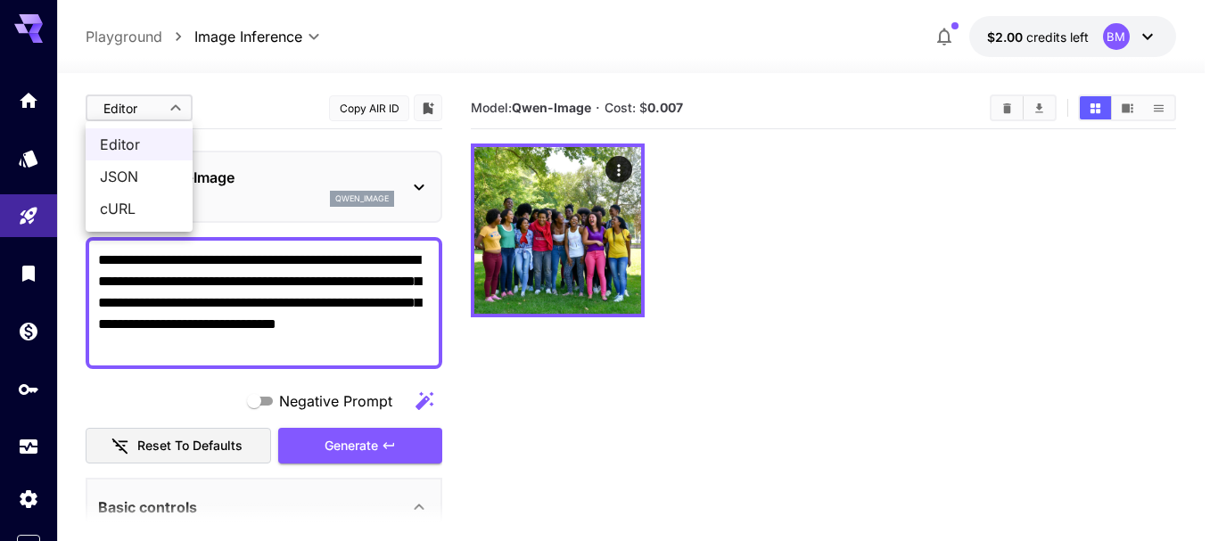
click at [142, 104] on body "**********" at bounding box center [609, 341] width 1218 height 682
click at [253, 103] on div at bounding box center [609, 270] width 1218 height 541
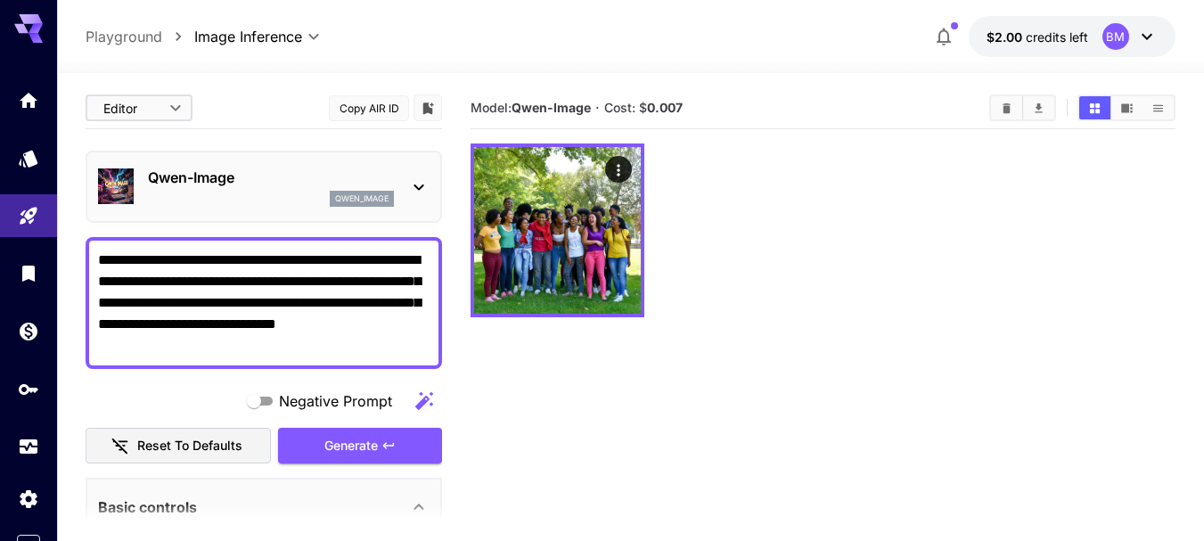
click at [154, 107] on body "**********" at bounding box center [602, 341] width 1204 height 682
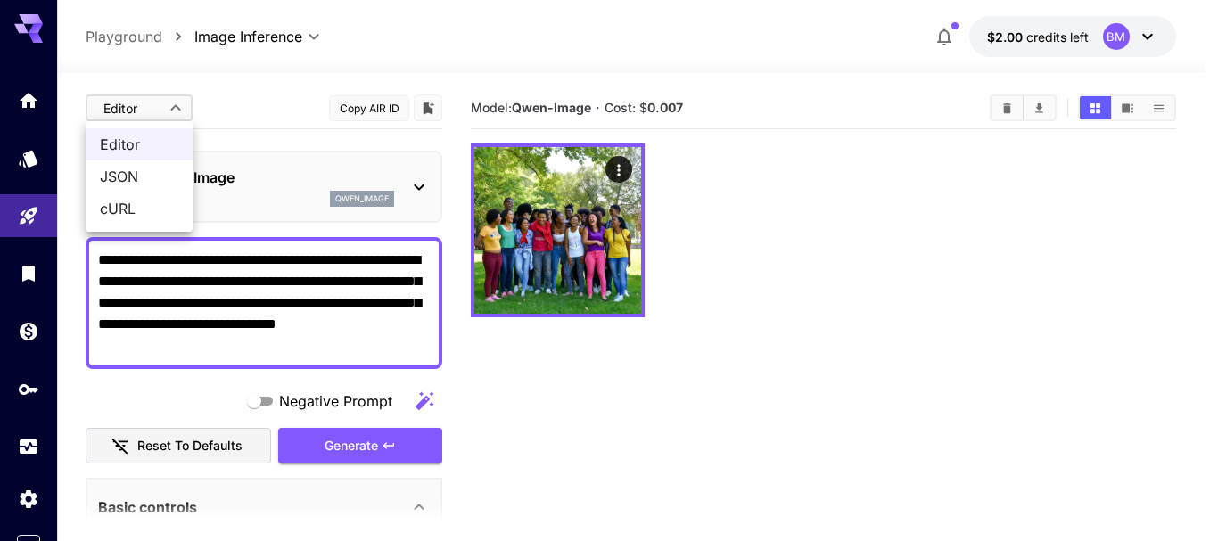
click at [128, 204] on span "cURL" at bounding box center [139, 208] width 78 height 21
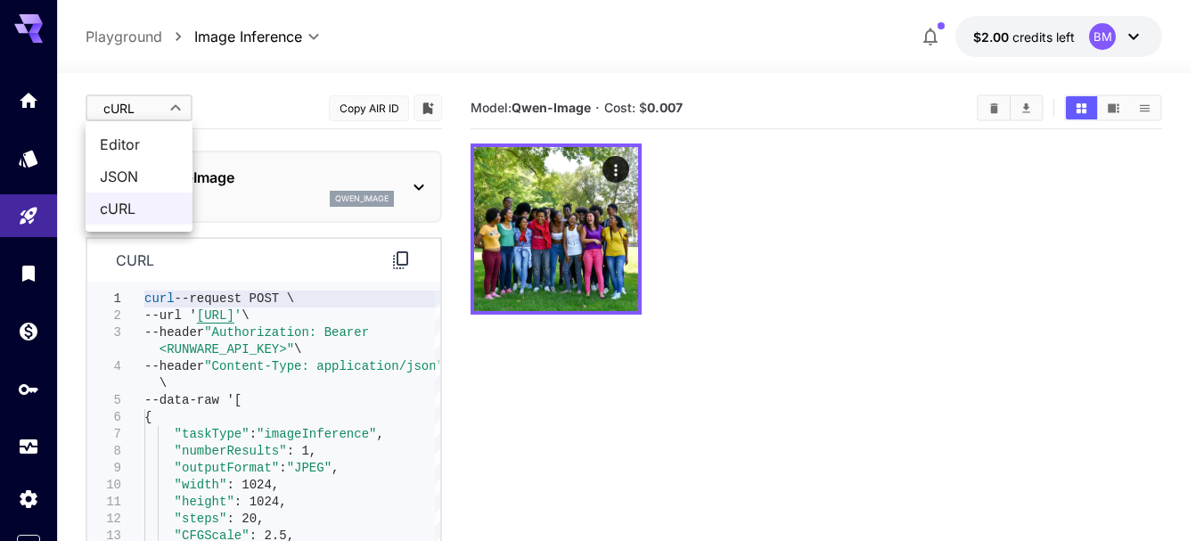
click at [176, 103] on body "**********" at bounding box center [602, 341] width 1204 height 682
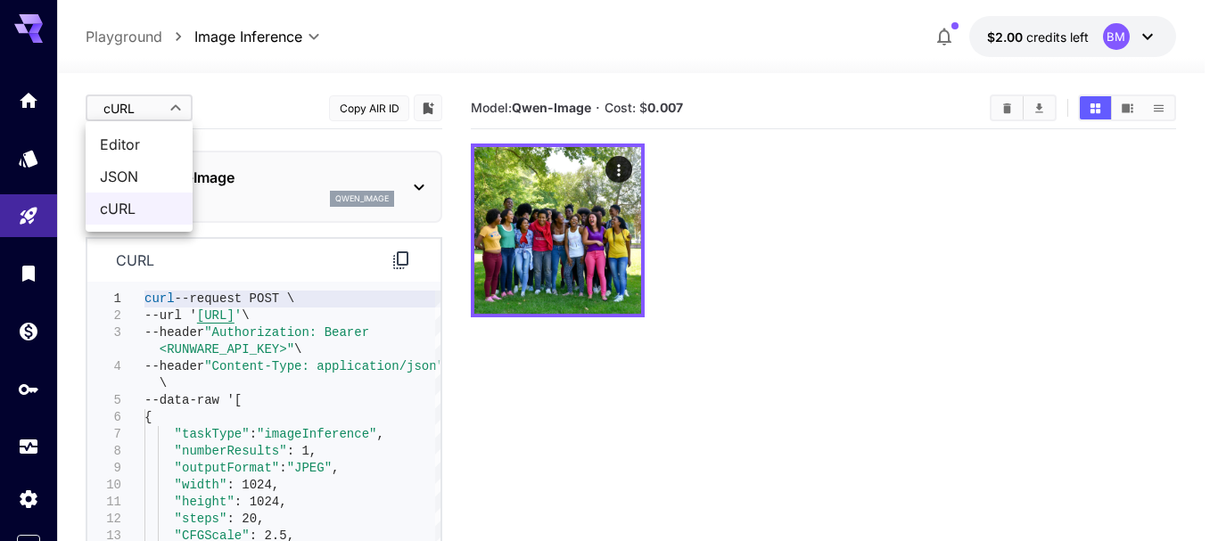
click at [123, 177] on span "JSON" at bounding box center [139, 176] width 78 height 21
type input "****"
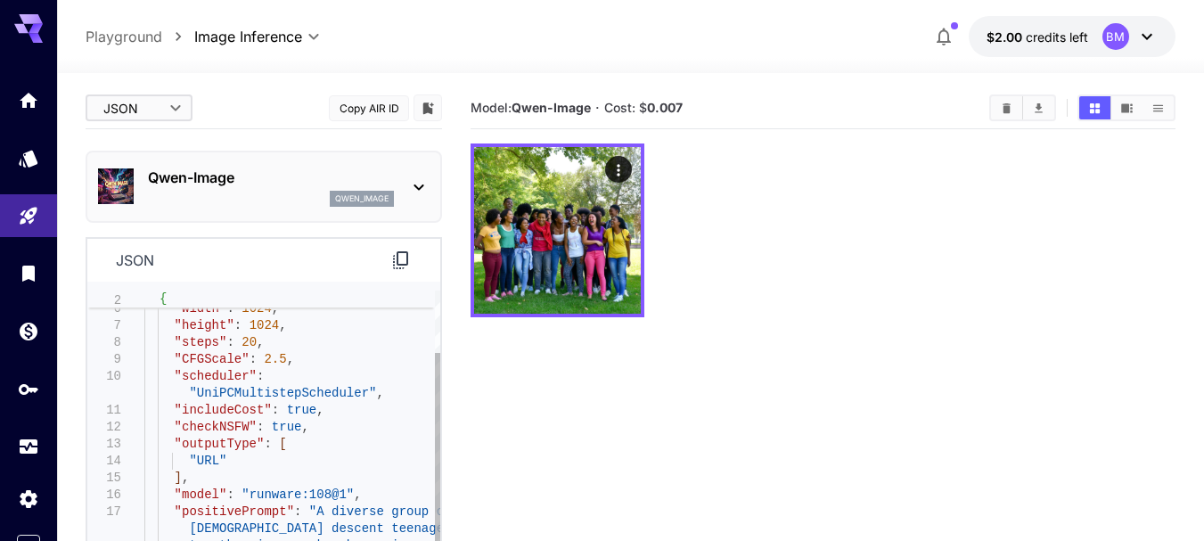
type textarea "**********"
drag, startPoint x: 241, startPoint y: 494, endPoint x: 327, endPoint y: 491, distance: 86.5
click at [327, 491] on div ""outputFormat" : "JPEG" , "width" : 1024 , "height" : 1024 , "steps" : 20 , "CF…" at bounding box center [292, 436] width 296 height 440
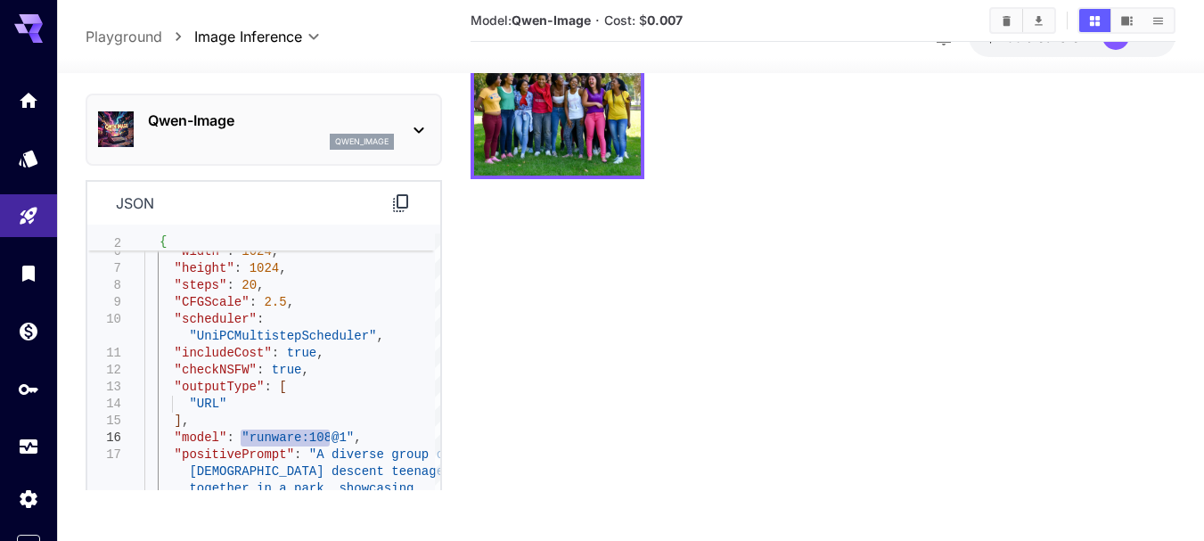
scroll to position [141, 0]
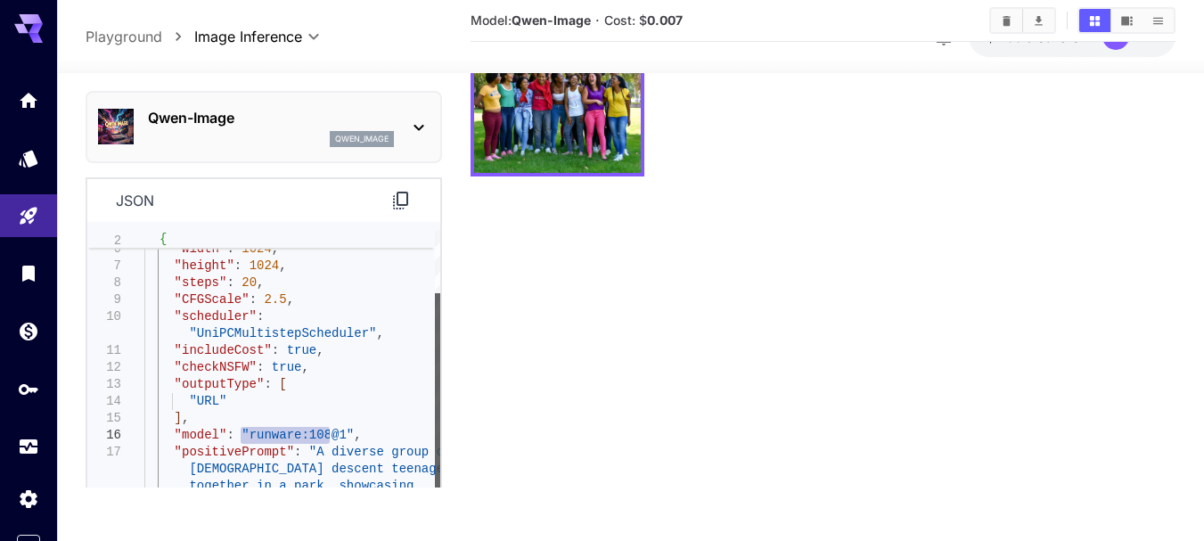
click at [439, 405] on div at bounding box center [437, 445] width 5 height 303
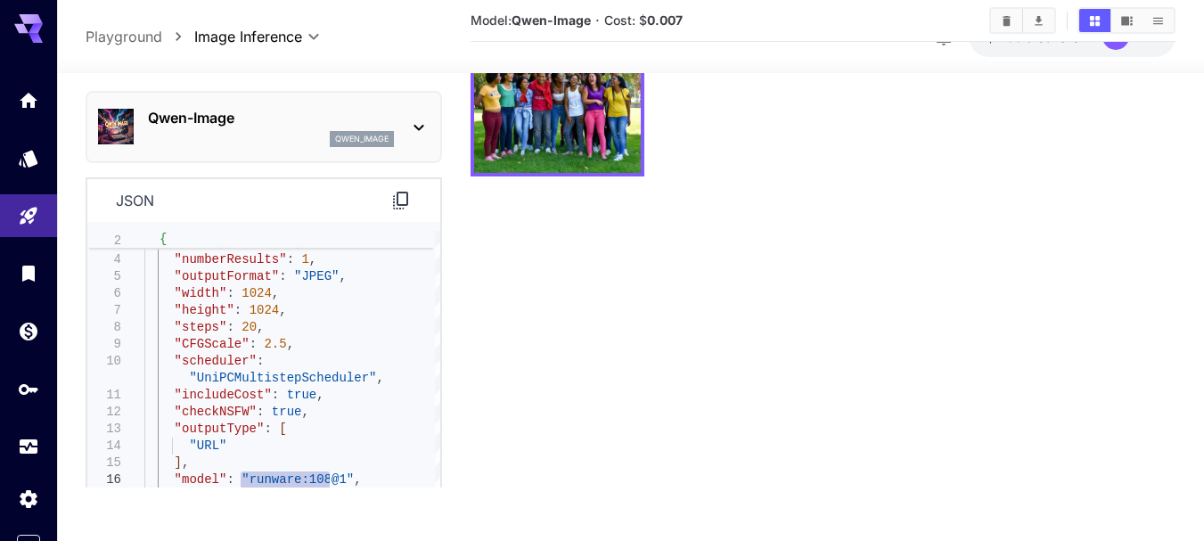
click at [396, 203] on icon at bounding box center [400, 201] width 21 height 21
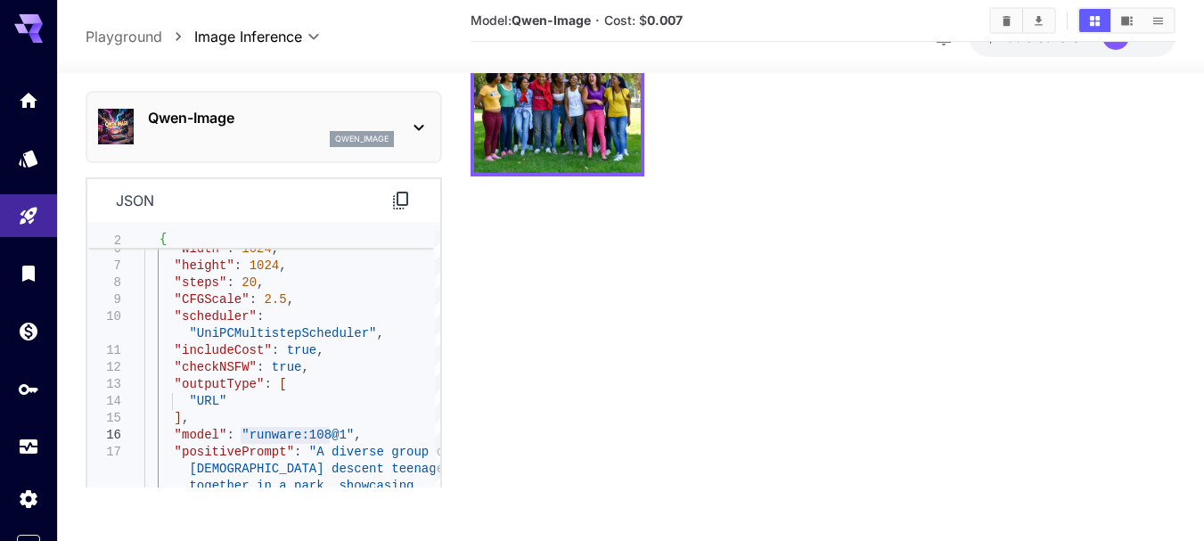
click at [398, 207] on icon at bounding box center [400, 201] width 21 height 21
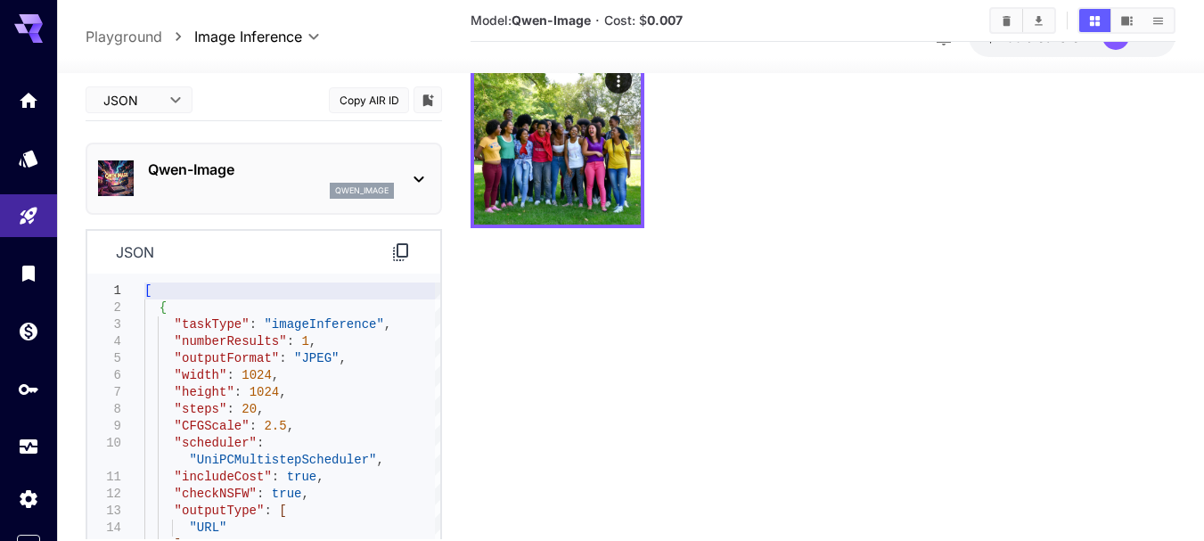
scroll to position [0, 0]
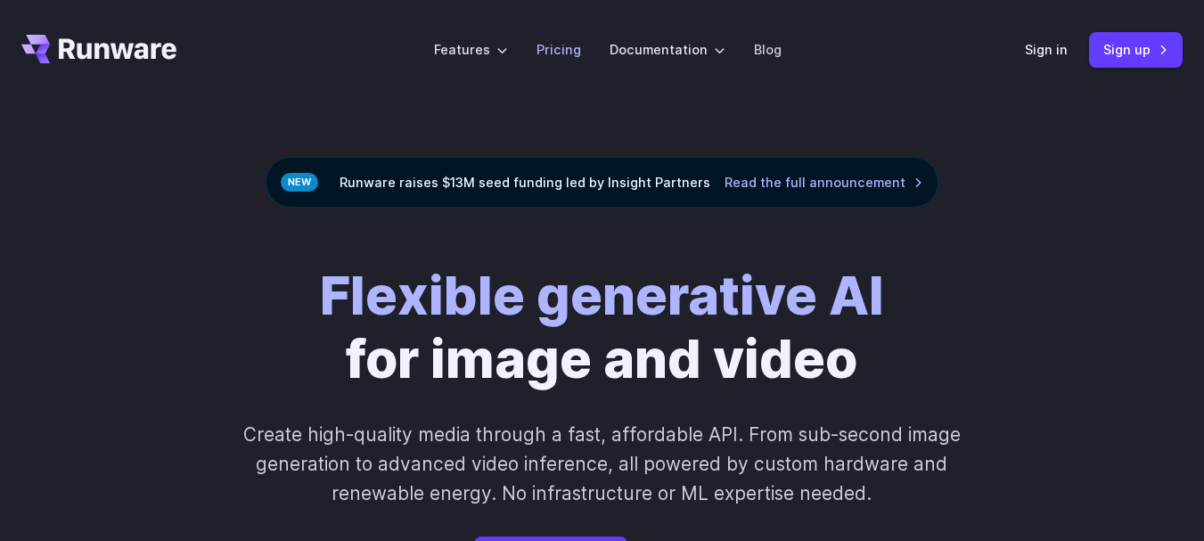
click at [567, 51] on link "Pricing" at bounding box center [559, 49] width 45 height 21
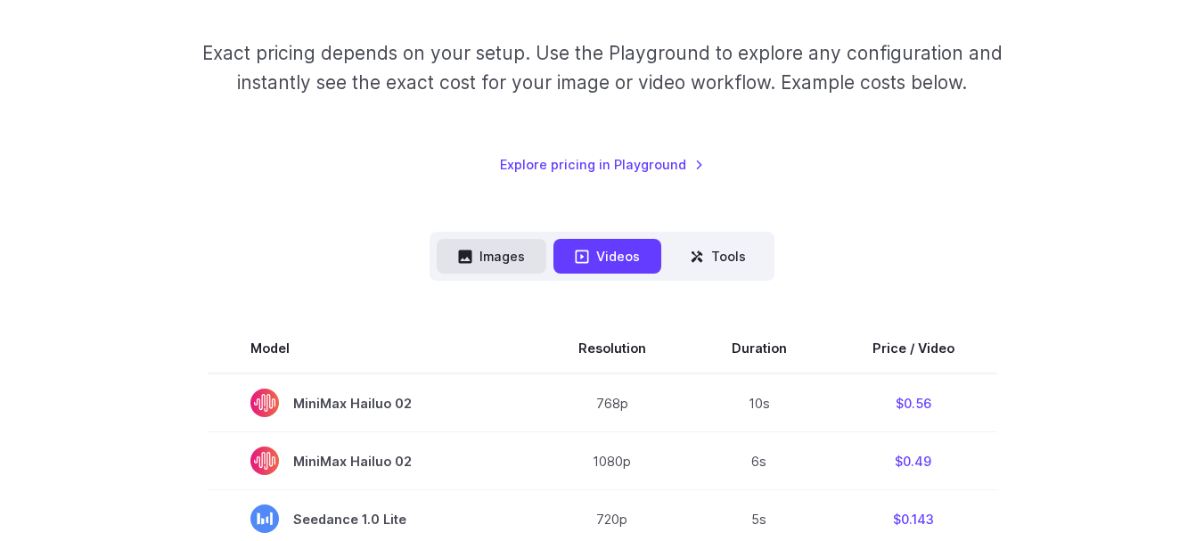
click at [488, 259] on button "Images" at bounding box center [492, 256] width 110 height 35
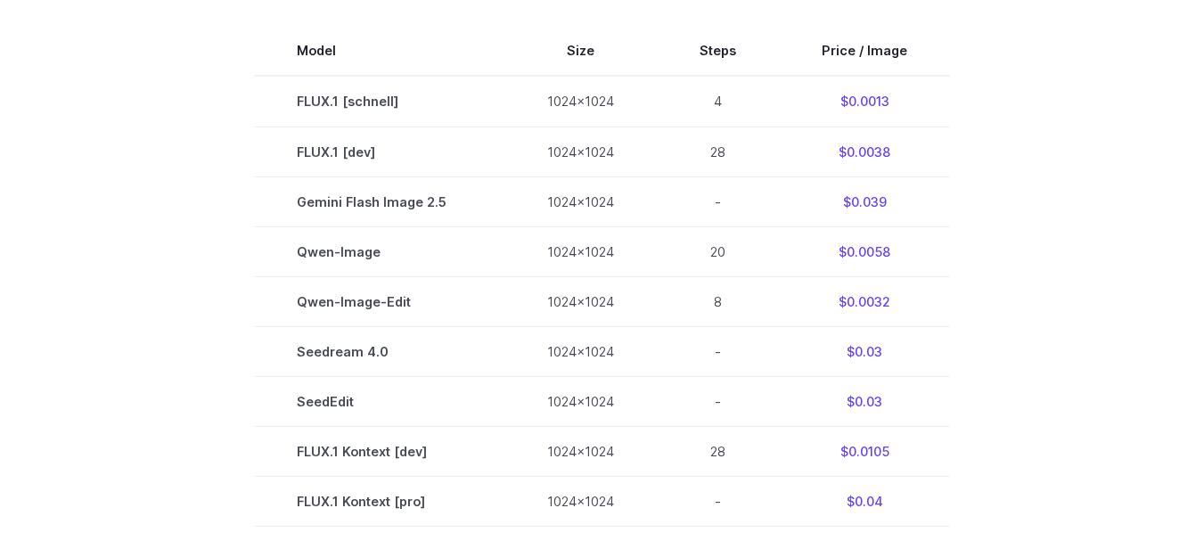
scroll to position [535, 0]
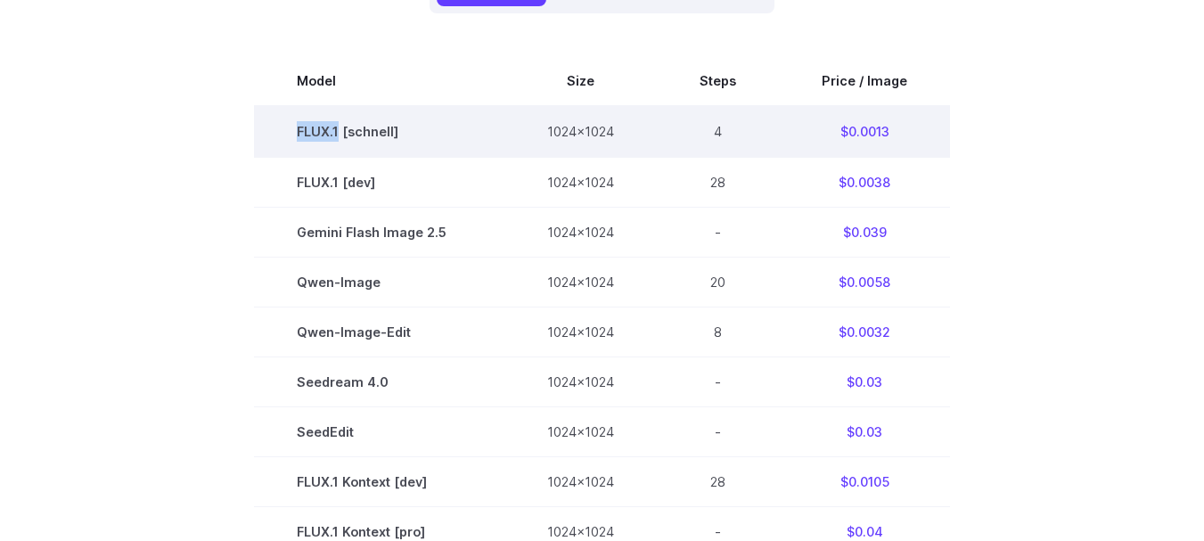
drag, startPoint x: 303, startPoint y: 134, endPoint x: 343, endPoint y: 127, distance: 40.7
click at [343, 127] on td "FLUX.1 [schnell]" at bounding box center [379, 131] width 250 height 51
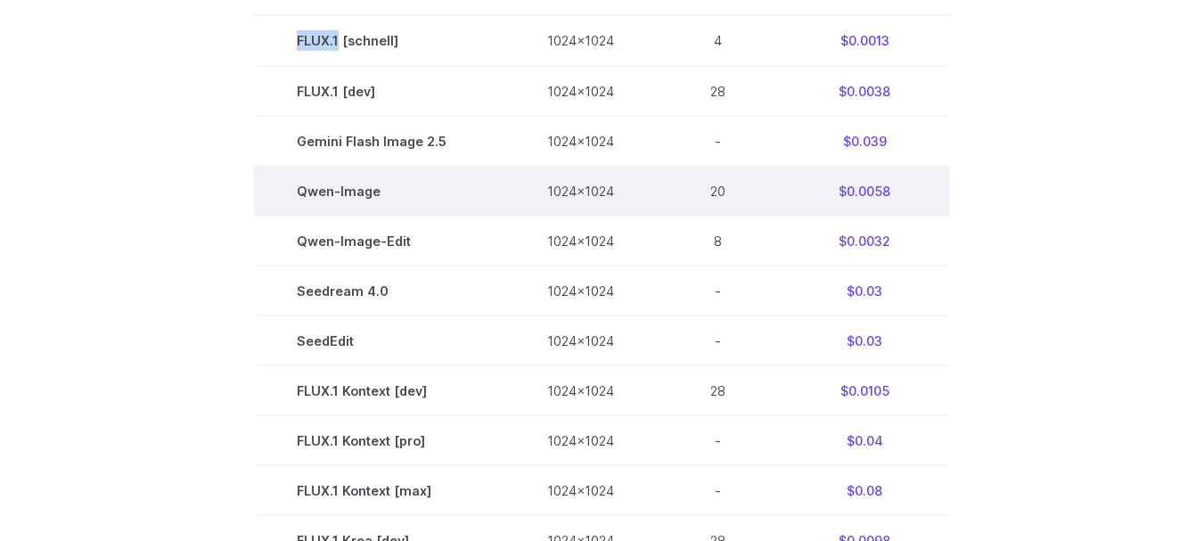
scroll to position [595, 0]
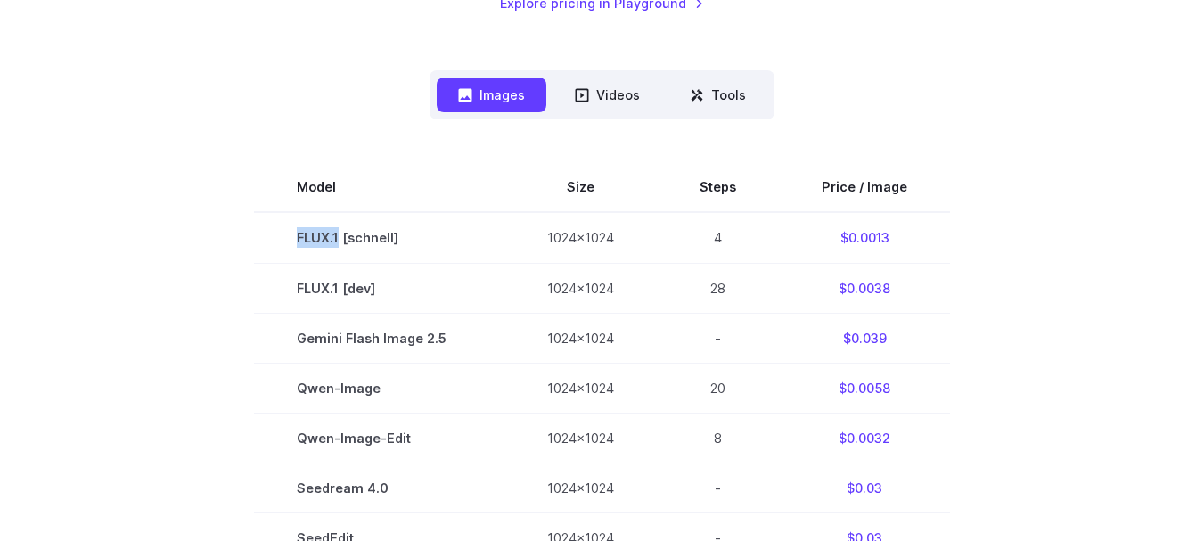
scroll to position [446, 0]
